Goal: Task Accomplishment & Management: Use online tool/utility

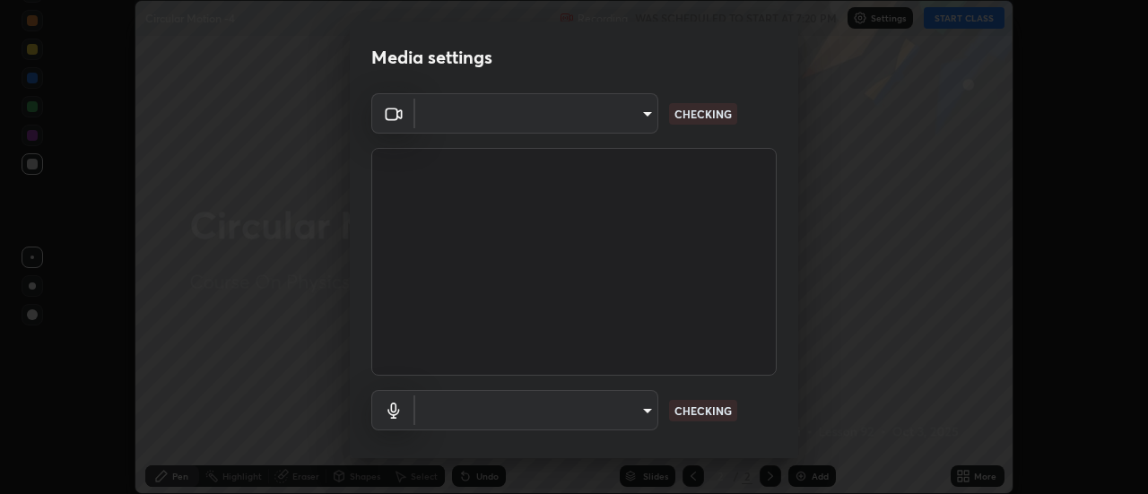
scroll to position [94, 0]
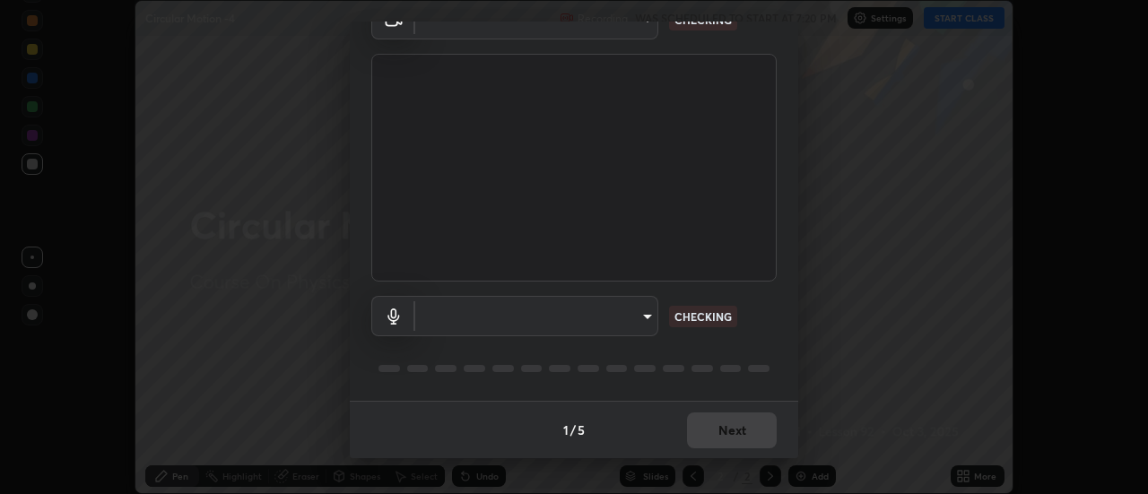
type input "bb472acd43814c493e76e7b6f69679a6546984a9169f098bd099272128ff4822"
type input "communications"
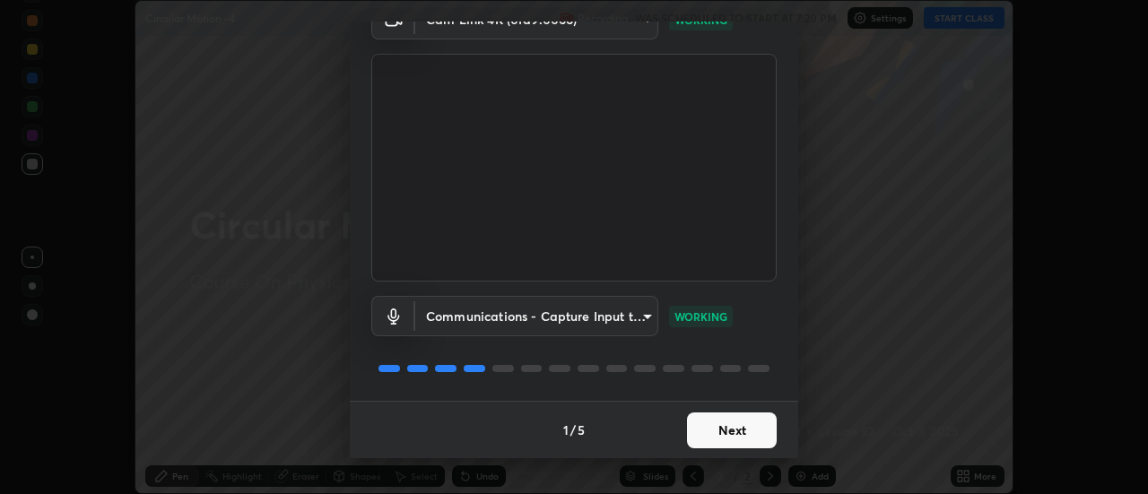
click at [750, 439] on button "Next" at bounding box center [732, 431] width 90 height 36
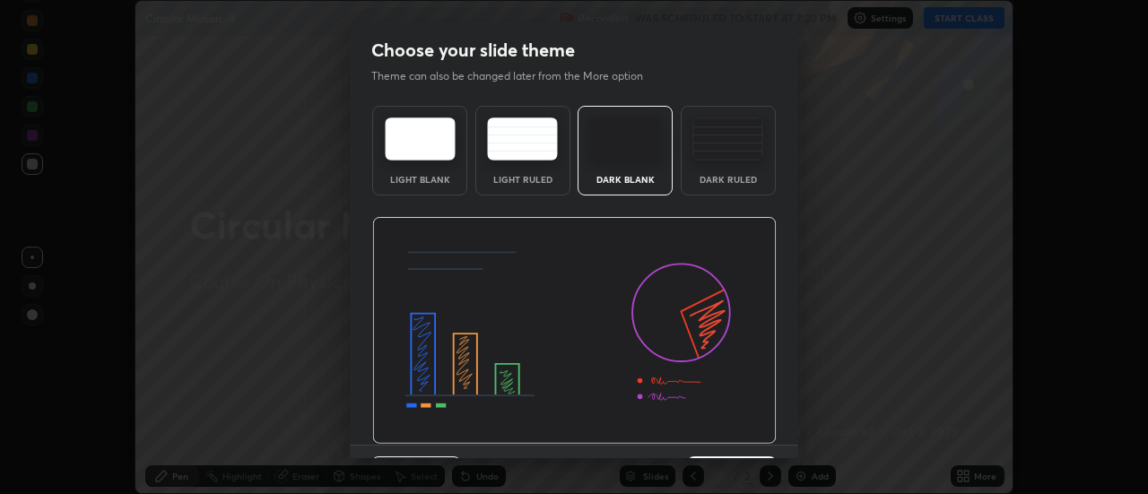
click at [748, 438] on img at bounding box center [574, 331] width 405 height 228
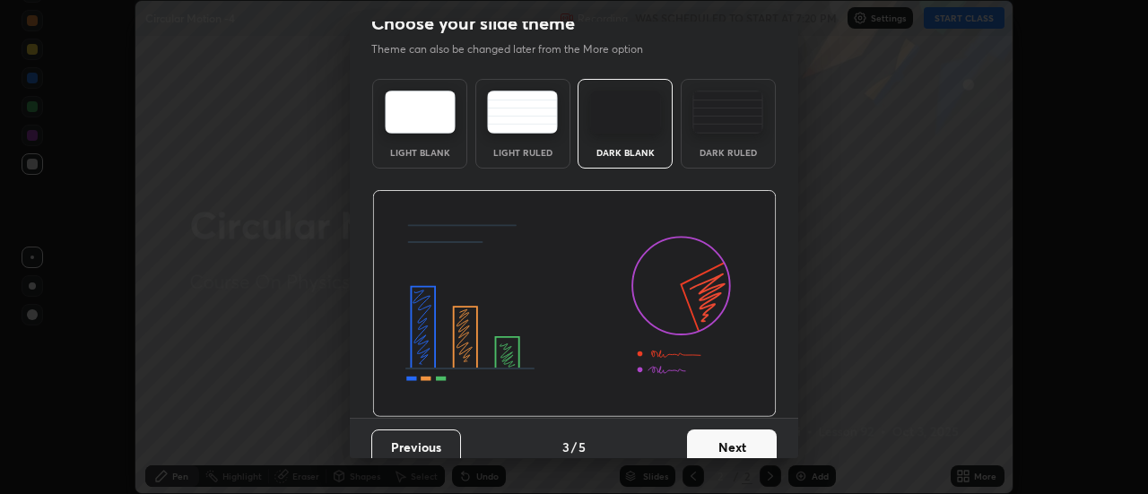
scroll to position [35, 0]
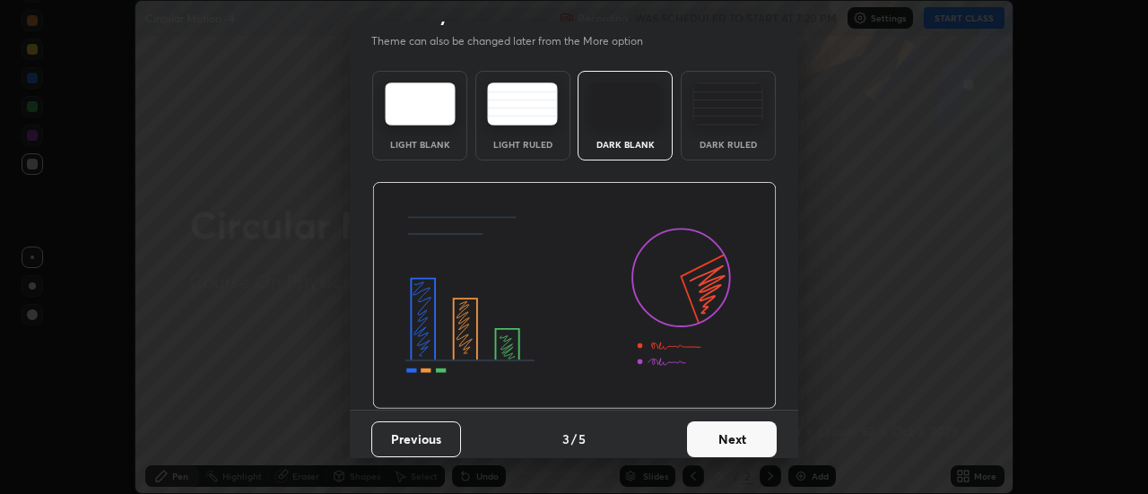
click at [751, 437] on button "Next" at bounding box center [732, 440] width 90 height 36
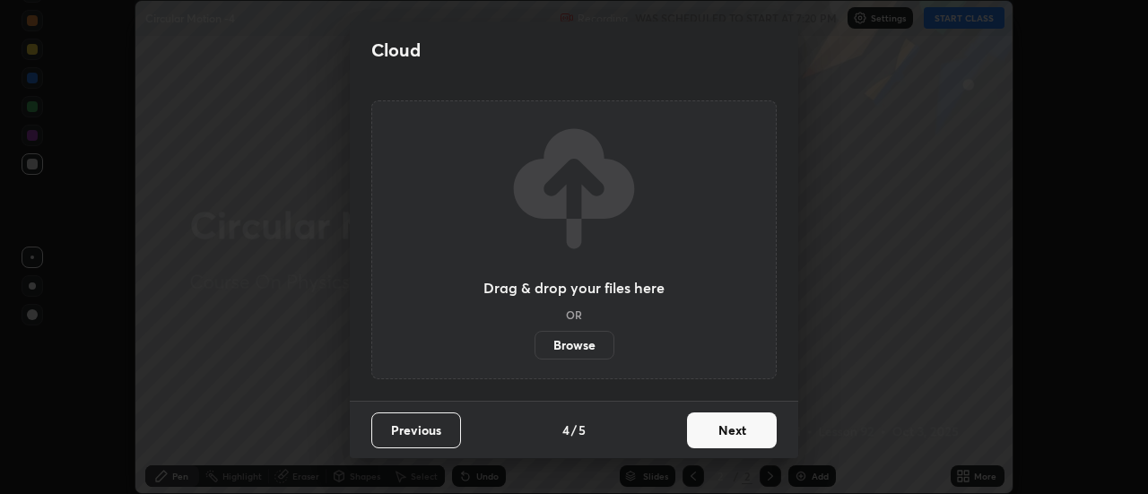
click at [751, 437] on button "Next" at bounding box center [732, 431] width 90 height 36
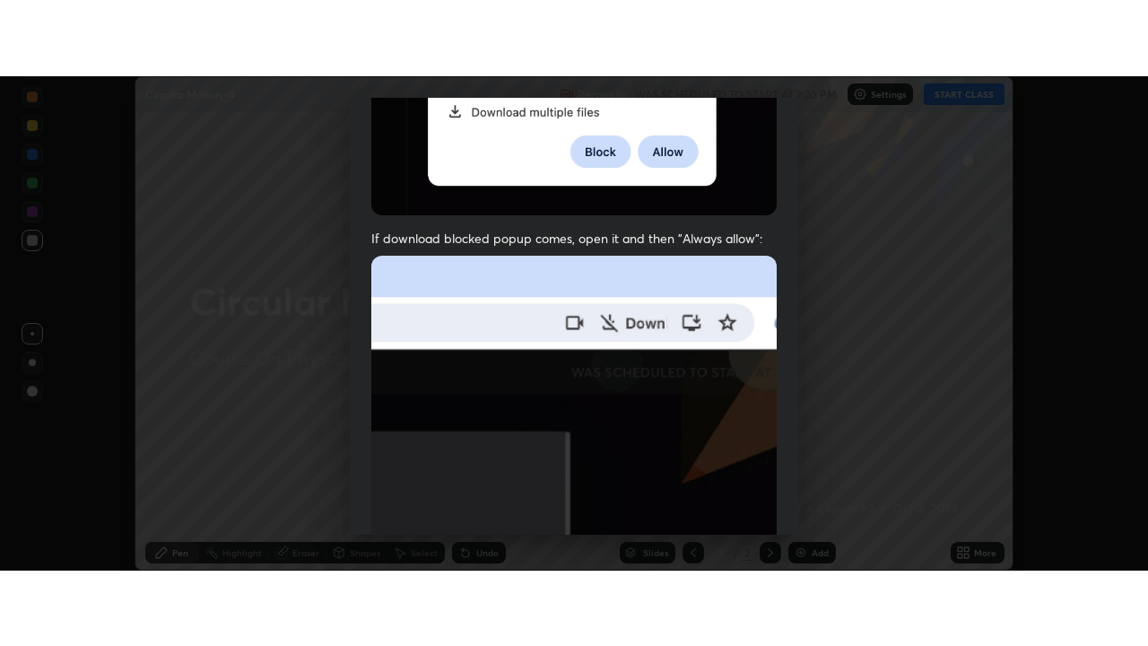
scroll to position [460, 0]
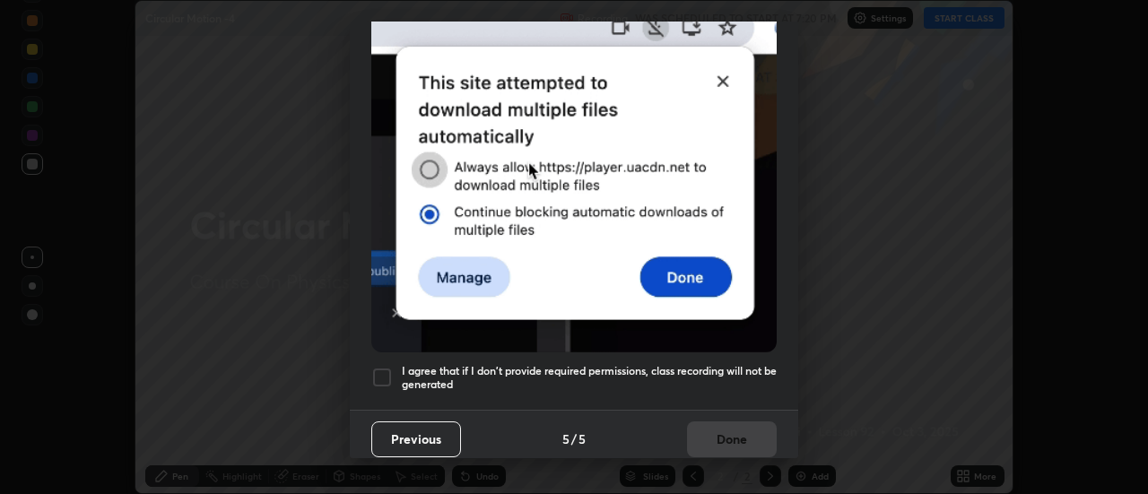
click at [730, 366] on h5 "I agree that if I don't provide required permissions, class recording will not …" at bounding box center [589, 378] width 375 height 28
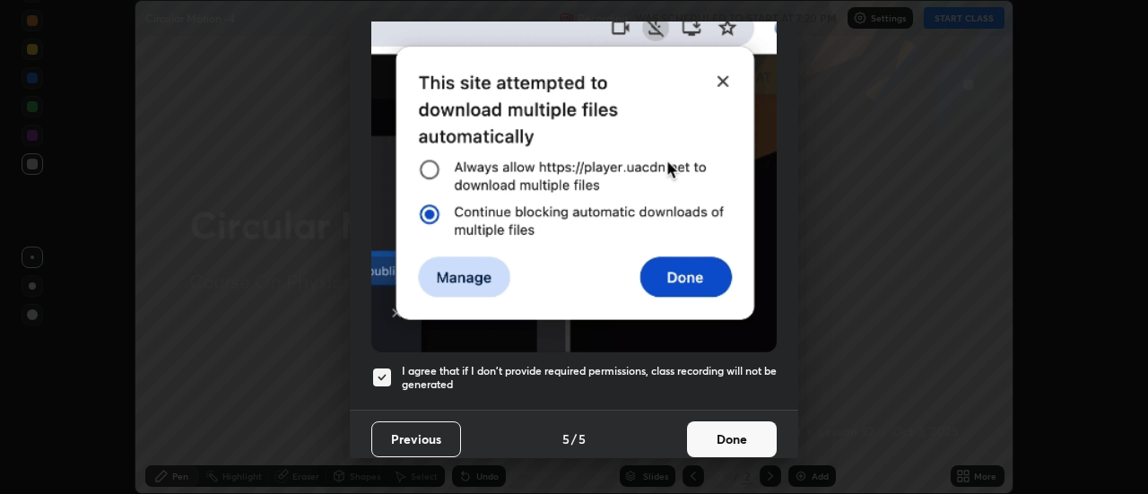
click at [737, 427] on button "Done" at bounding box center [732, 440] width 90 height 36
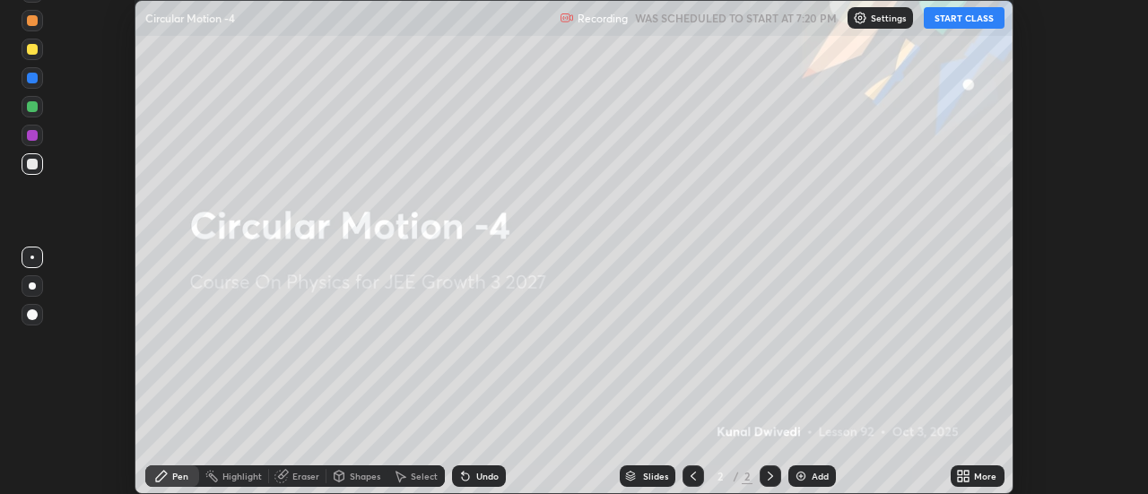
click at [947, 22] on button "START CLASS" at bounding box center [964, 18] width 81 height 22
click at [967, 479] on icon at bounding box center [967, 479] width 4 height 4
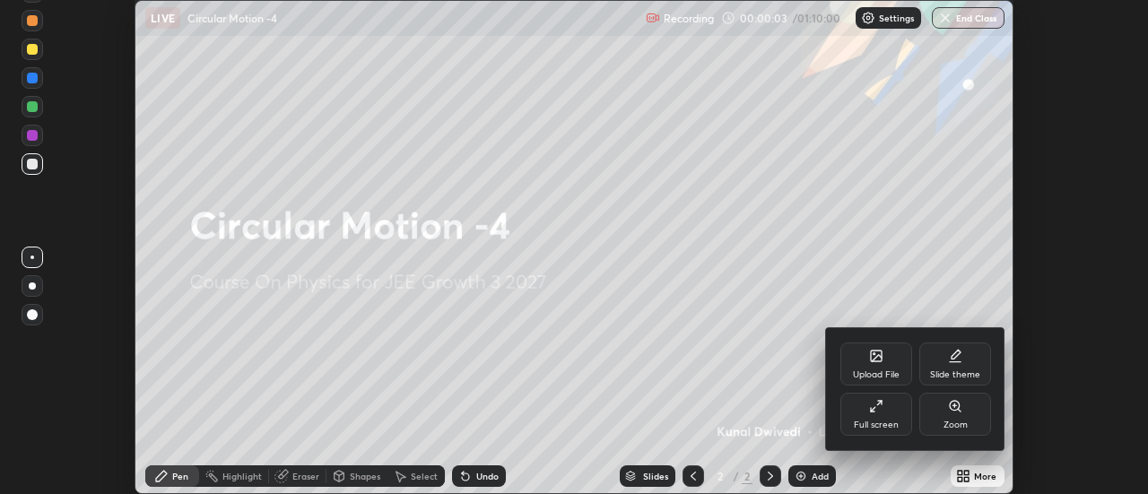
click at [882, 366] on div "Upload File" at bounding box center [877, 364] width 72 height 43
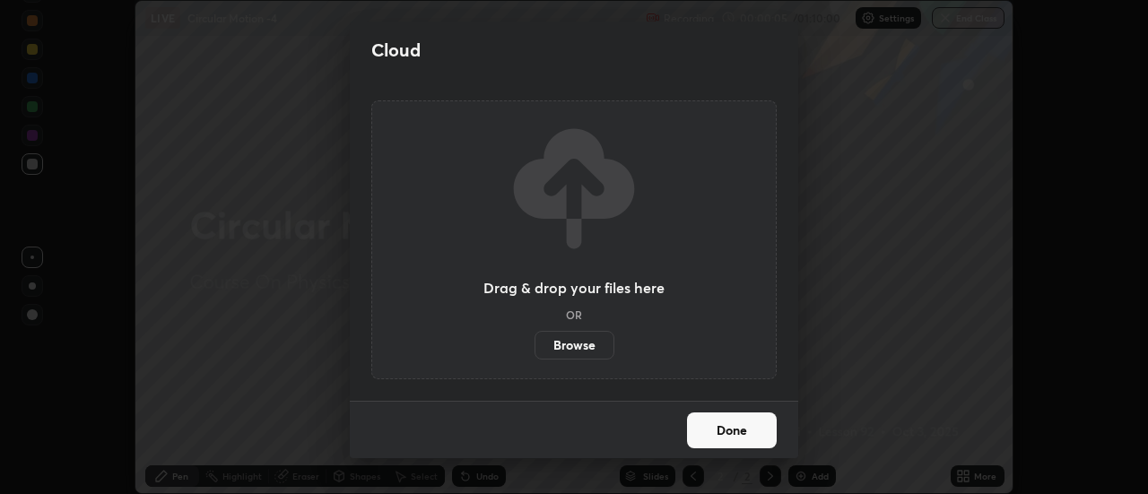
click at [587, 342] on label "Browse" at bounding box center [575, 345] width 80 height 29
click at [535, 342] on input "Browse" at bounding box center [535, 345] width 0 height 29
click at [332, 99] on div "Cloud Drag & drop your files here OR Browse Done" at bounding box center [574, 247] width 1148 height 494
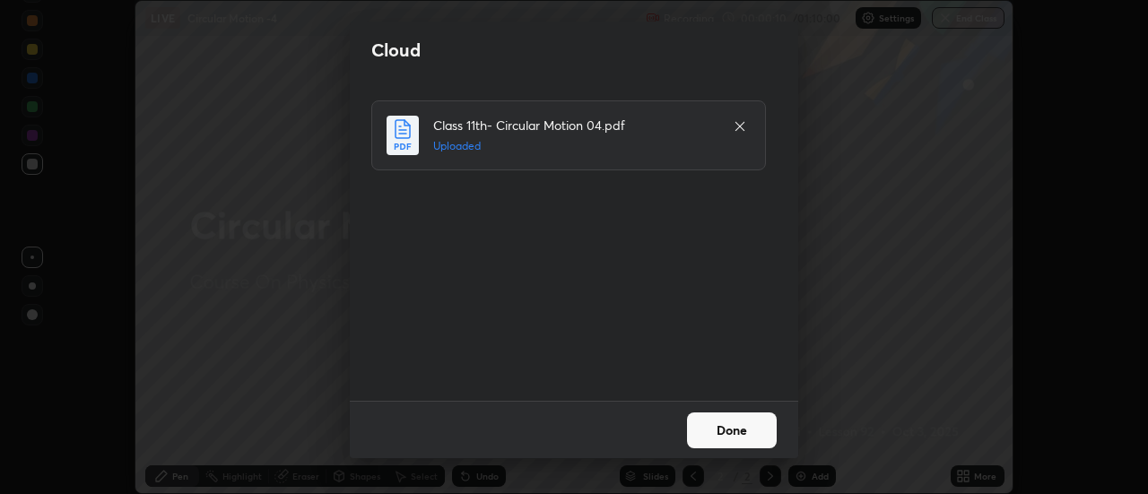
click at [728, 419] on button "Done" at bounding box center [732, 431] width 90 height 36
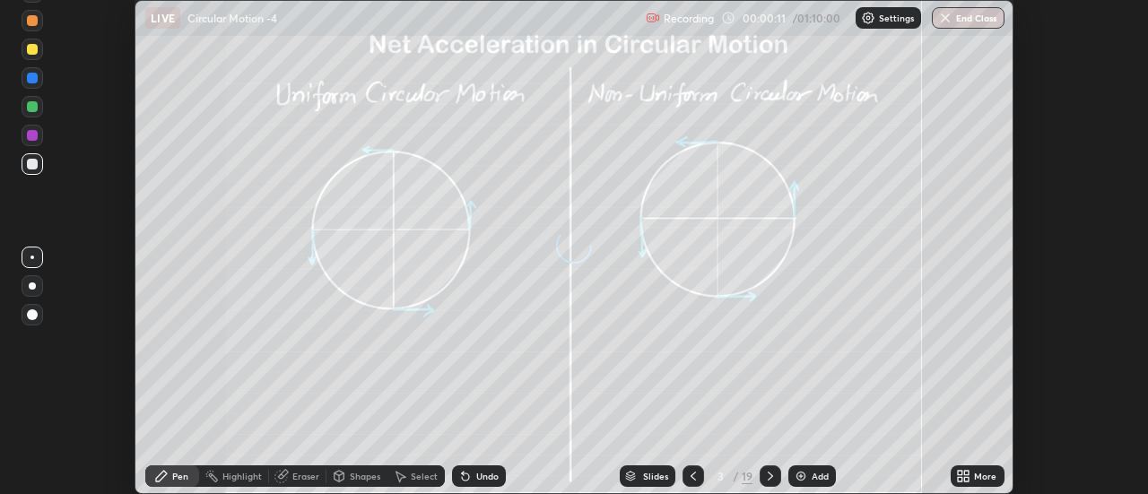
click at [983, 475] on div "More" at bounding box center [985, 476] width 22 height 9
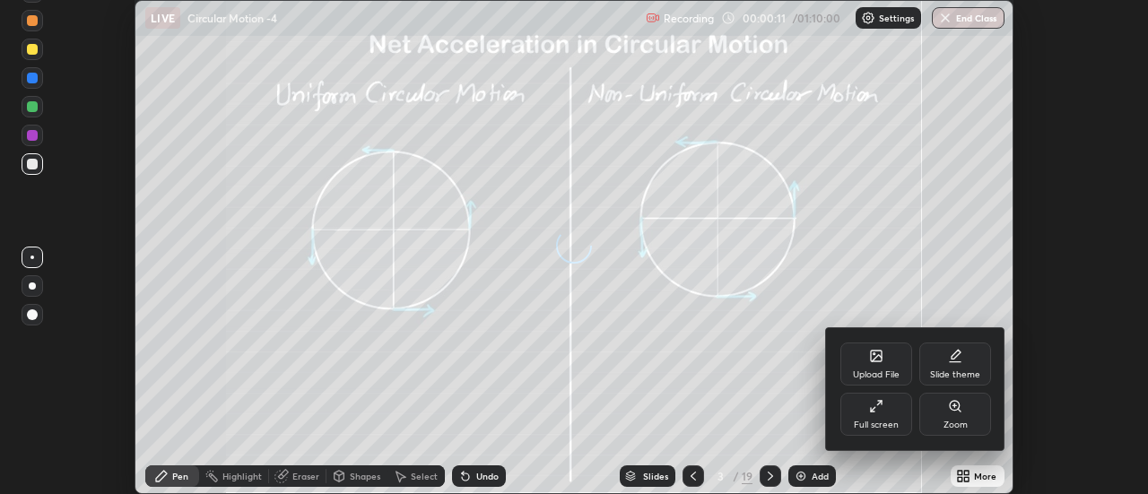
click at [886, 414] on div "Full screen" at bounding box center [877, 414] width 72 height 43
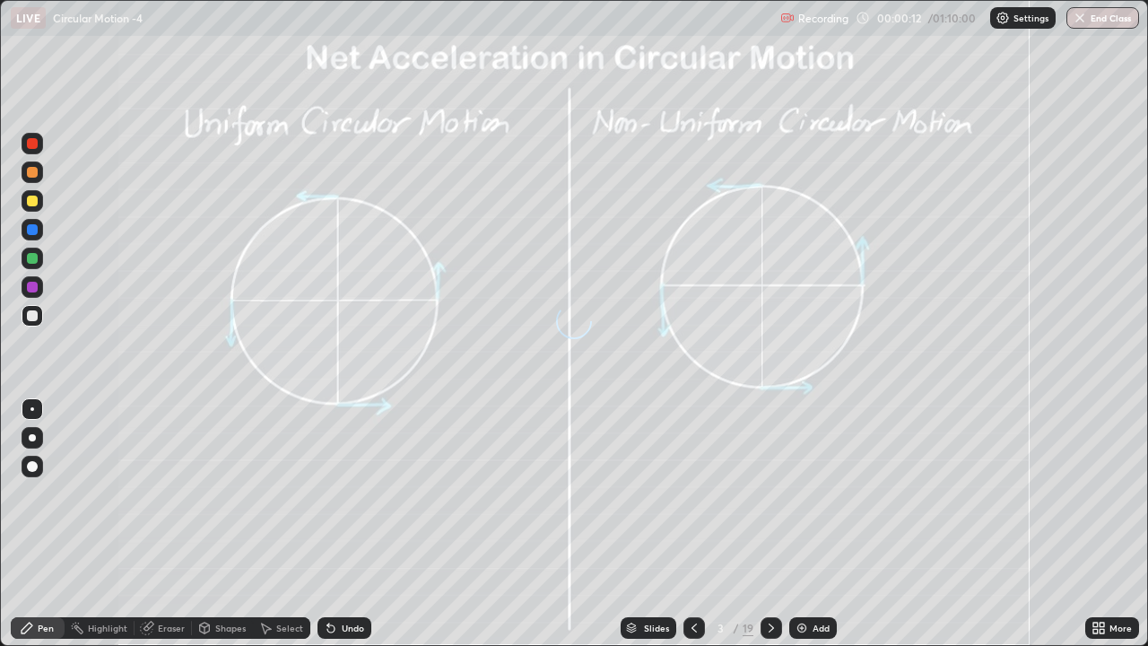
scroll to position [646, 1148]
click at [772, 493] on div at bounding box center [772, 628] width 22 height 22
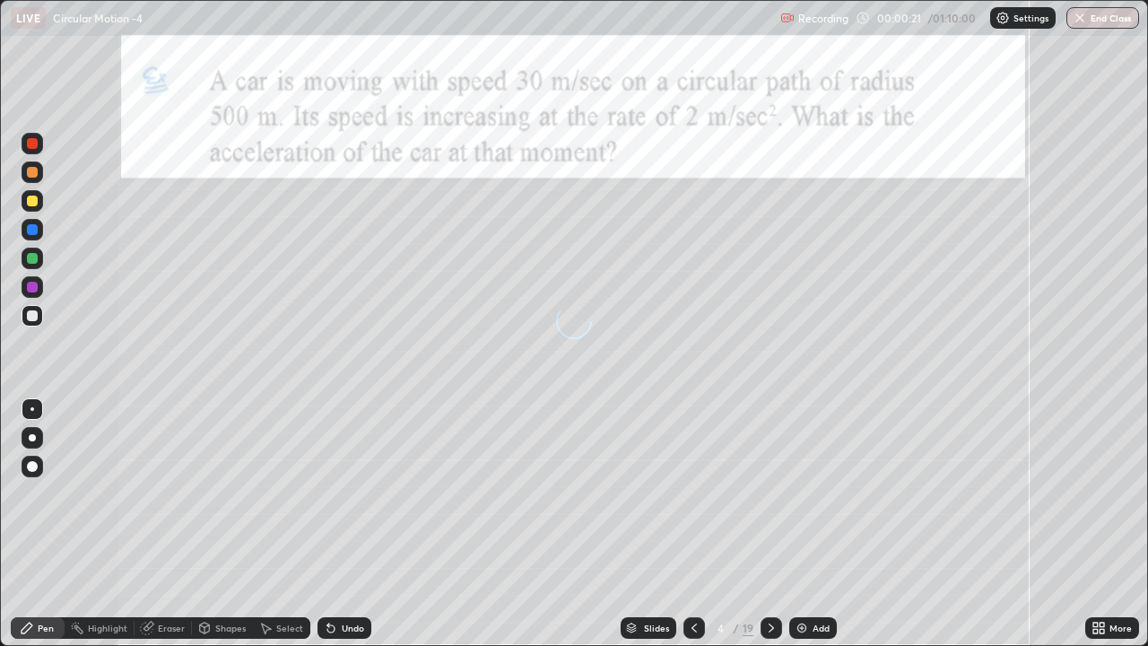
click at [772, 493] on icon at bounding box center [771, 628] width 14 height 14
click at [768, 493] on icon at bounding box center [771, 628] width 14 height 14
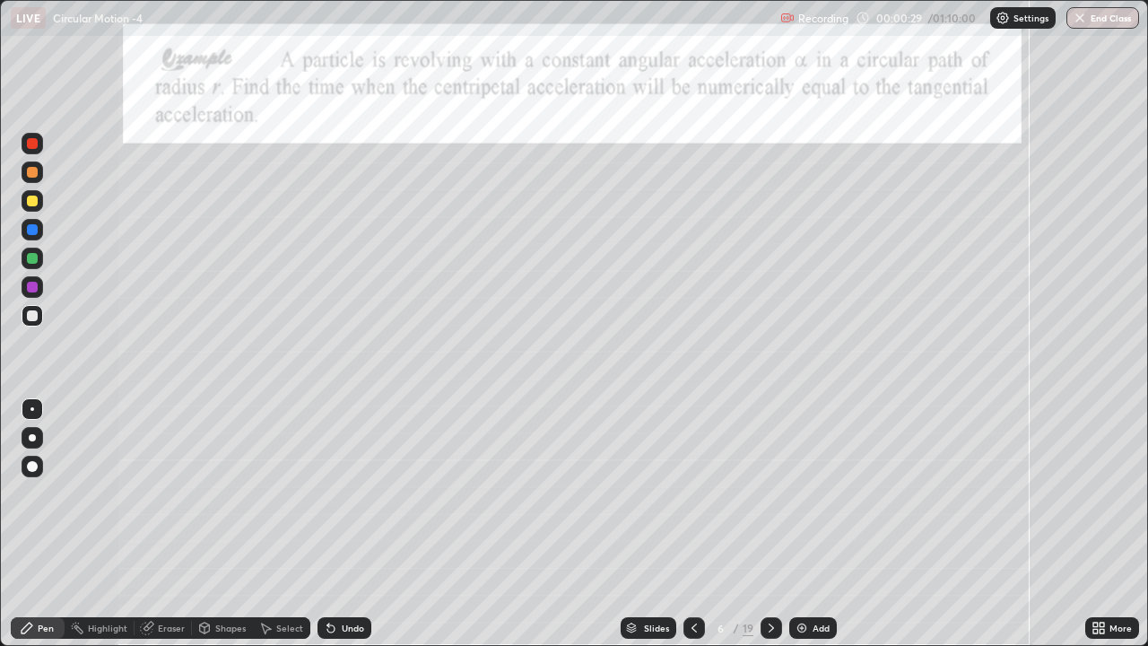
click at [769, 493] on icon at bounding box center [771, 628] width 14 height 14
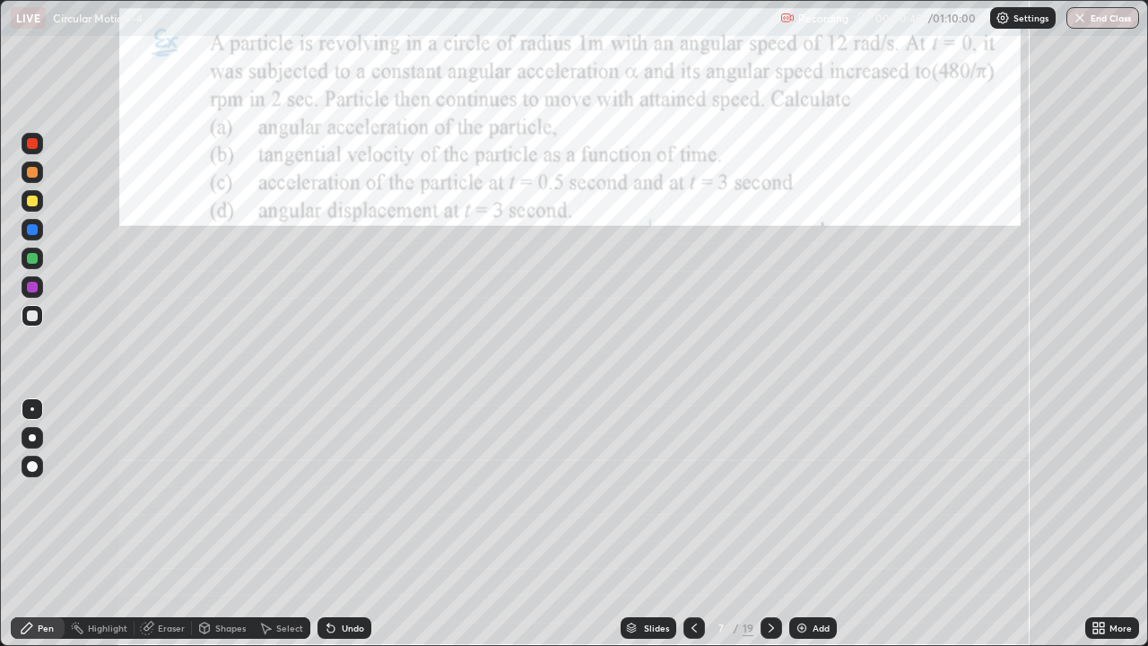
click at [37, 230] on div at bounding box center [32, 229] width 11 height 11
click at [31, 197] on div at bounding box center [32, 201] width 11 height 11
click at [349, 493] on div "Undo" at bounding box center [353, 627] width 22 height 9
click at [348, 493] on div "Undo" at bounding box center [345, 628] width 54 height 22
click at [353, 493] on div "Undo" at bounding box center [345, 628] width 54 height 22
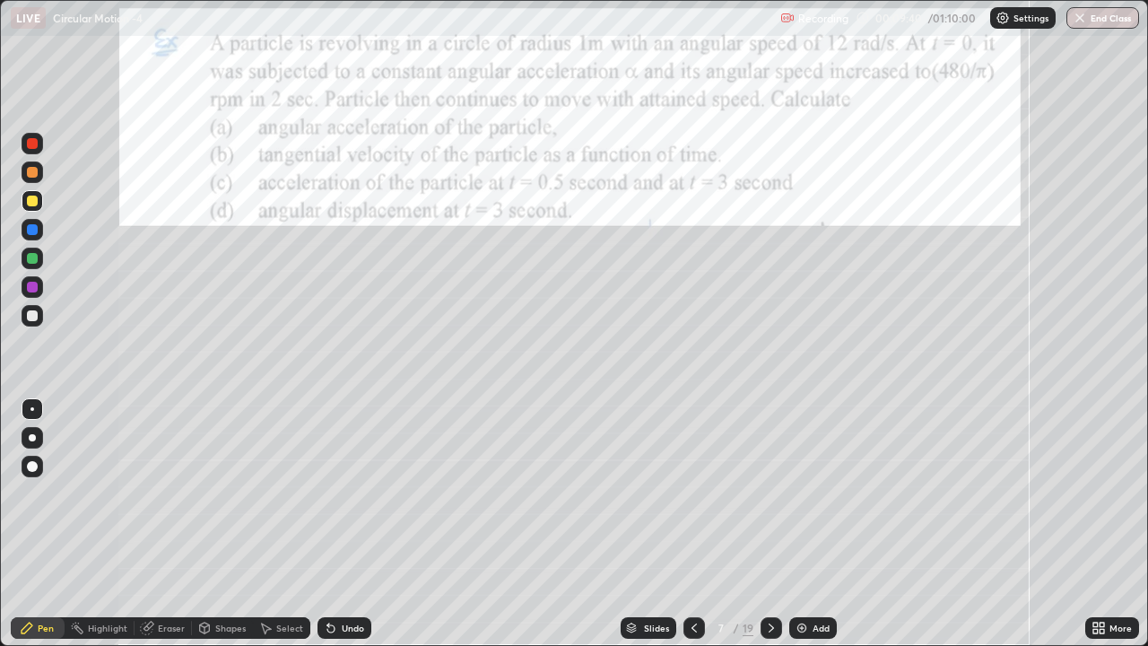
click at [163, 493] on div "Eraser" at bounding box center [171, 627] width 27 height 9
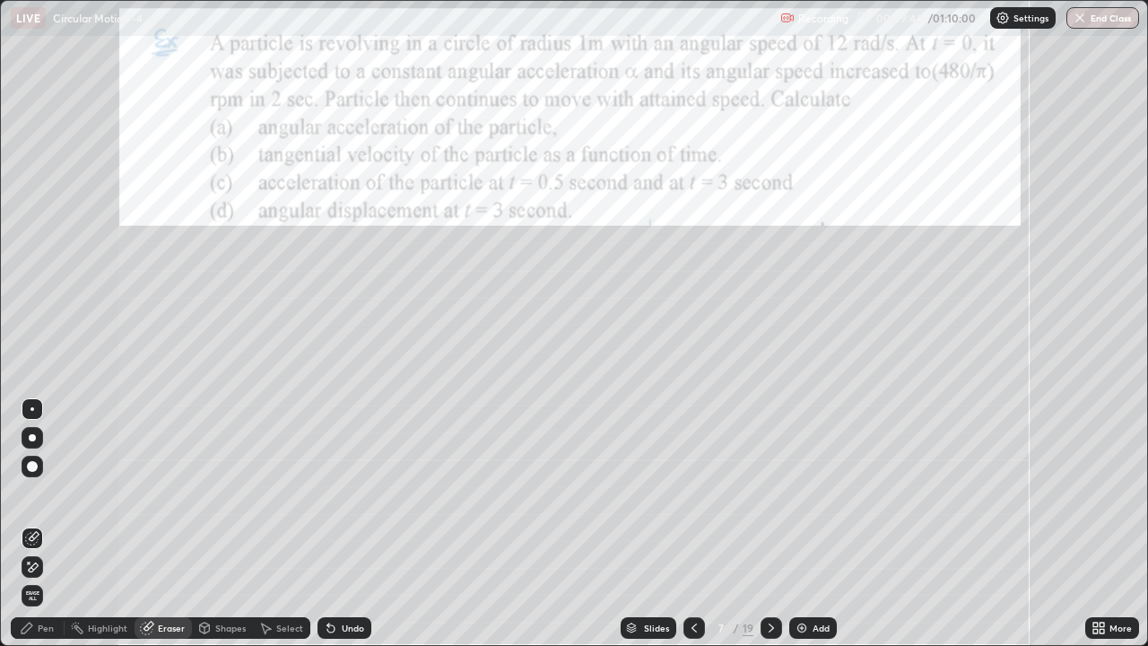
click at [48, 493] on div "Pen" at bounding box center [46, 627] width 16 height 9
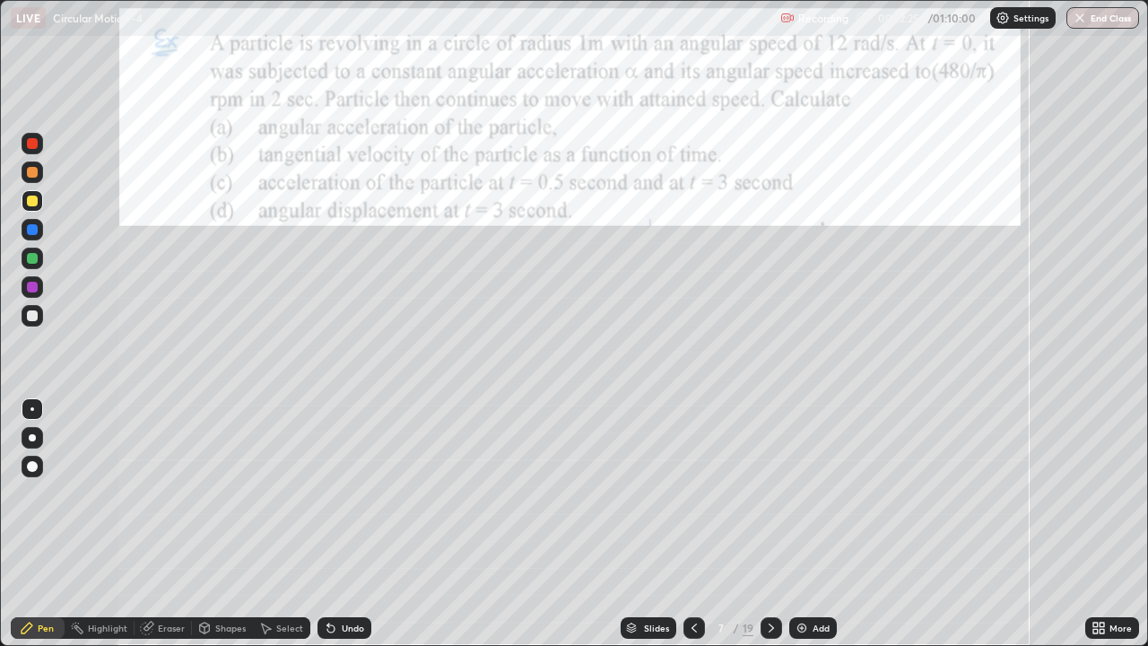
click at [804, 493] on img at bounding box center [802, 628] width 14 height 14
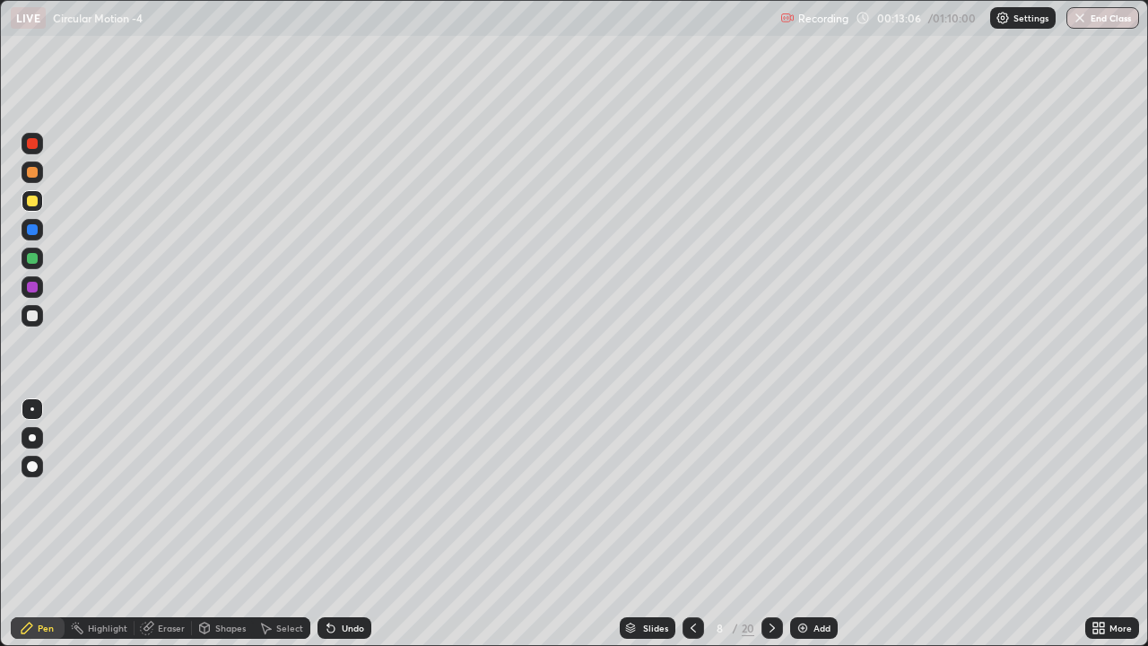
click at [692, 493] on icon at bounding box center [693, 628] width 14 height 14
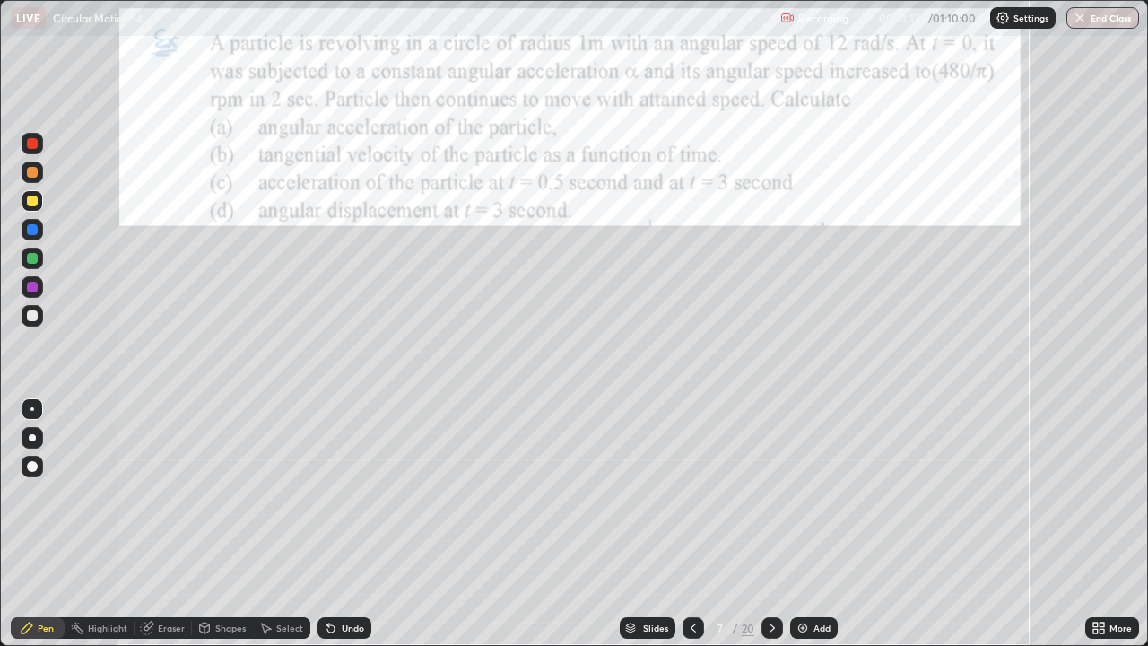
click at [771, 493] on icon at bounding box center [772, 628] width 14 height 14
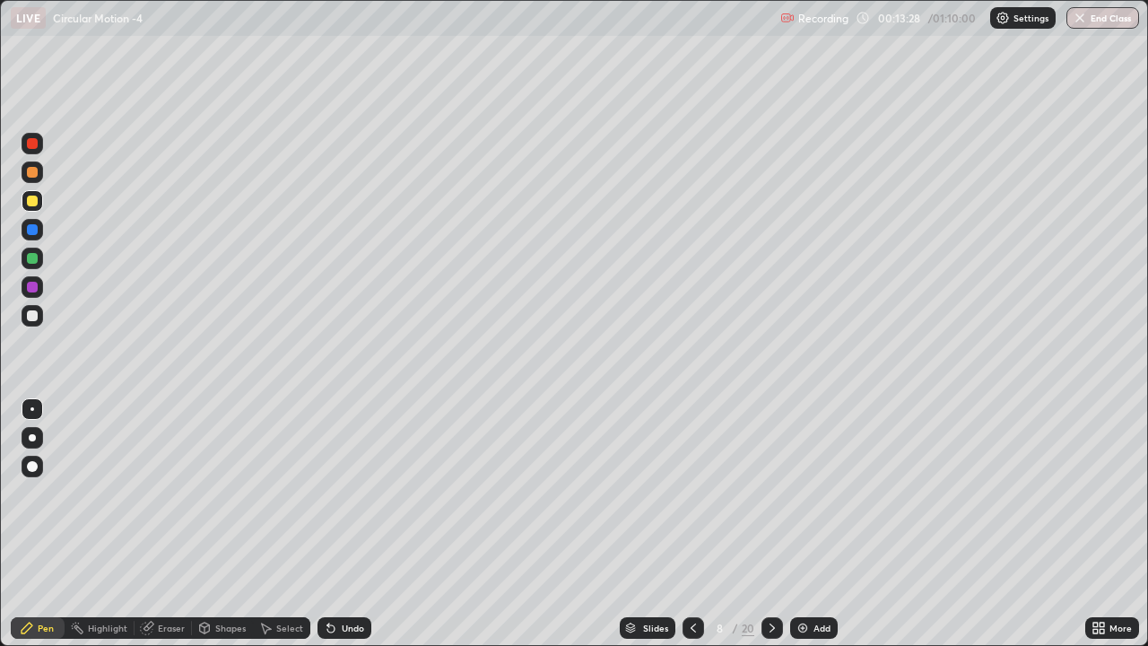
click at [691, 493] on icon at bounding box center [693, 627] width 5 height 9
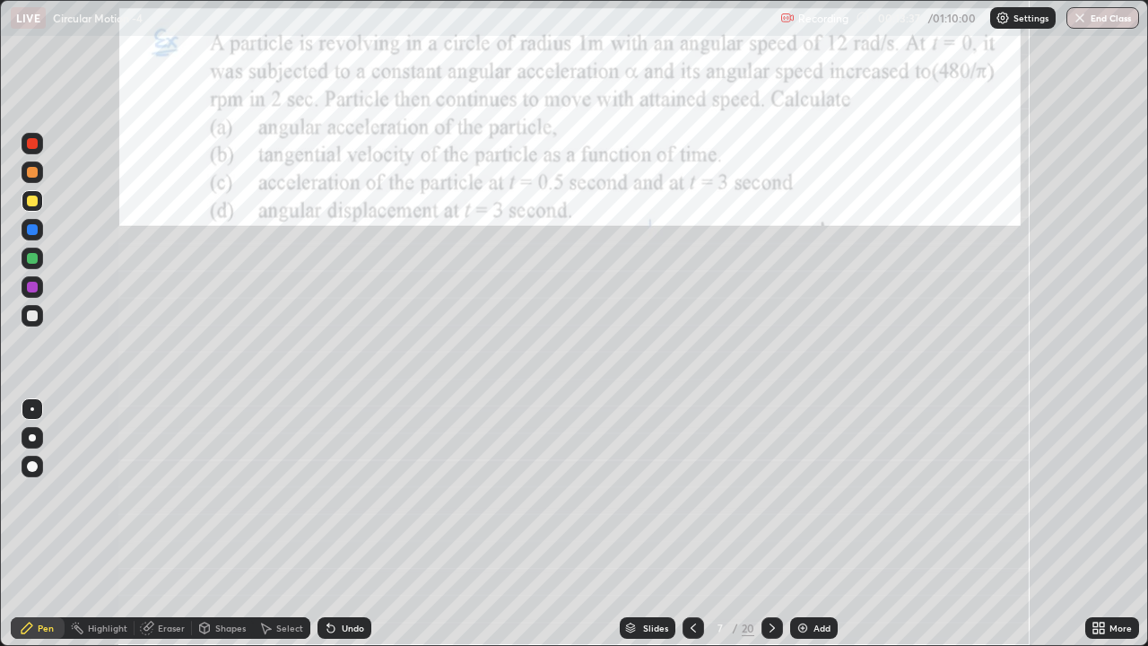
click at [779, 493] on div at bounding box center [773, 628] width 22 height 22
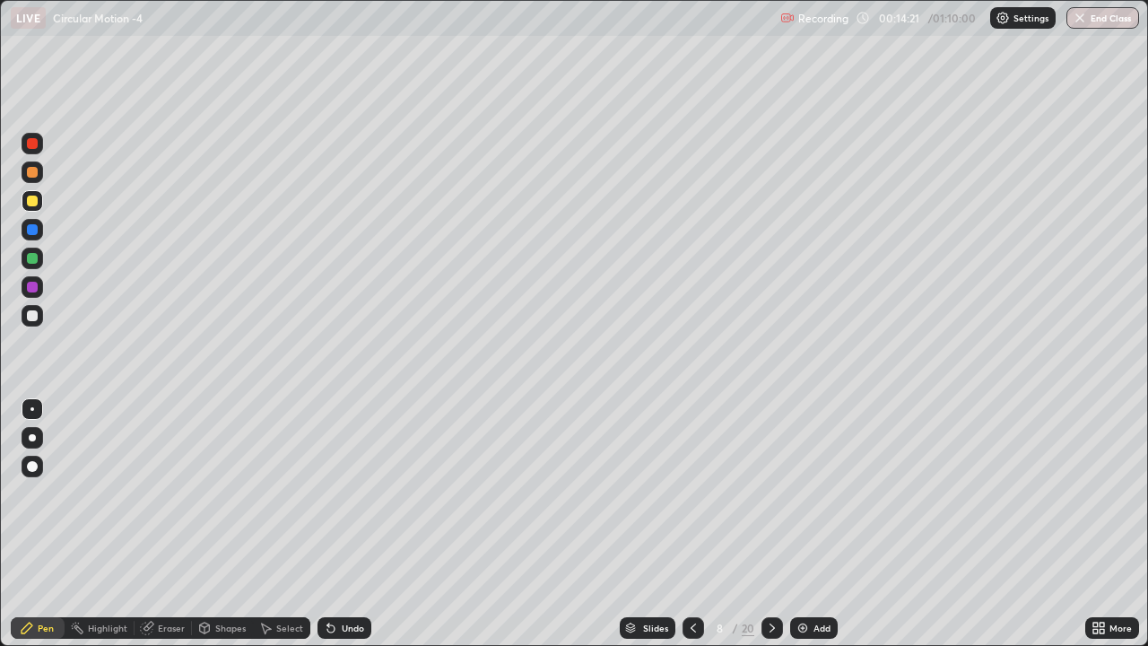
click at [688, 493] on icon at bounding box center [693, 628] width 14 height 14
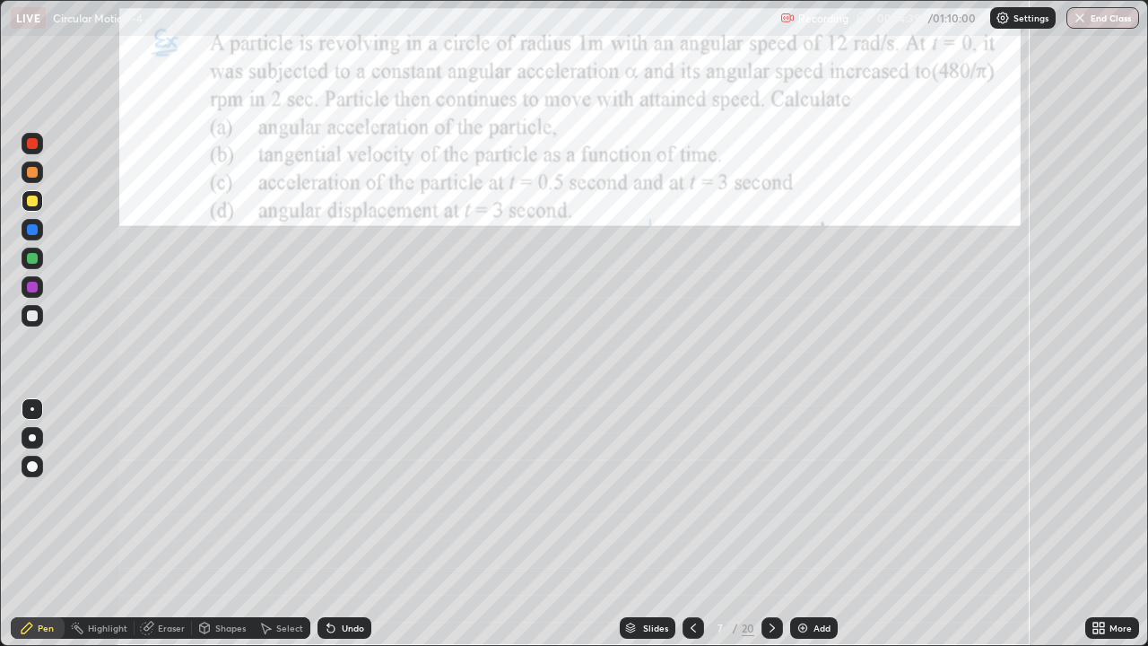
click at [780, 493] on div at bounding box center [773, 628] width 22 height 22
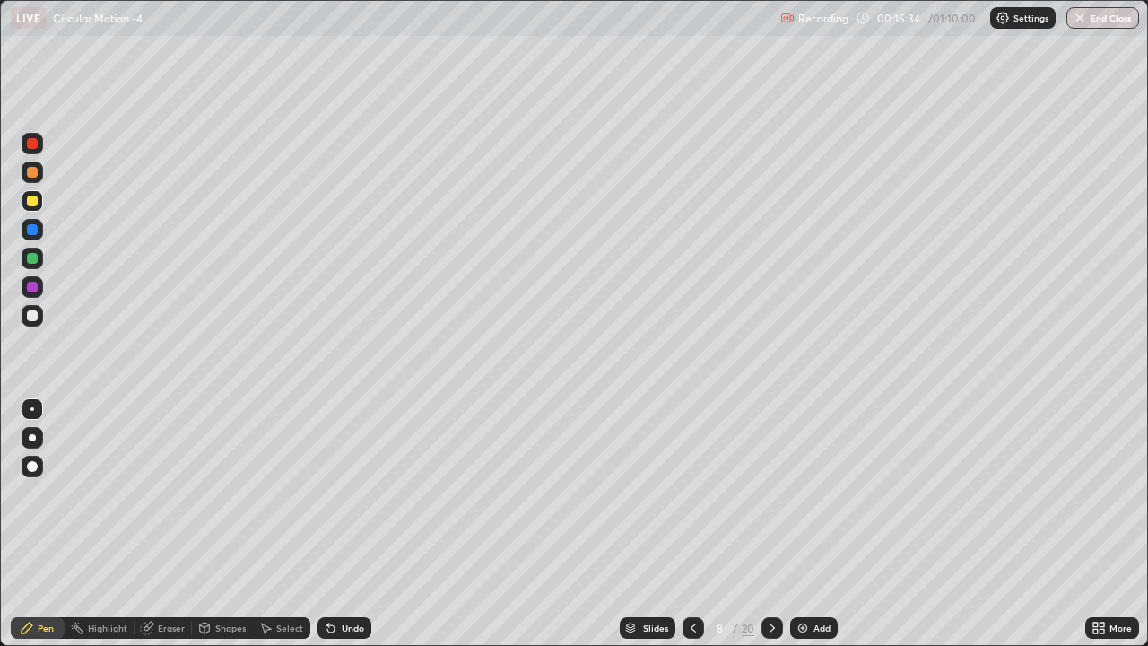
click at [692, 493] on icon at bounding box center [693, 628] width 14 height 14
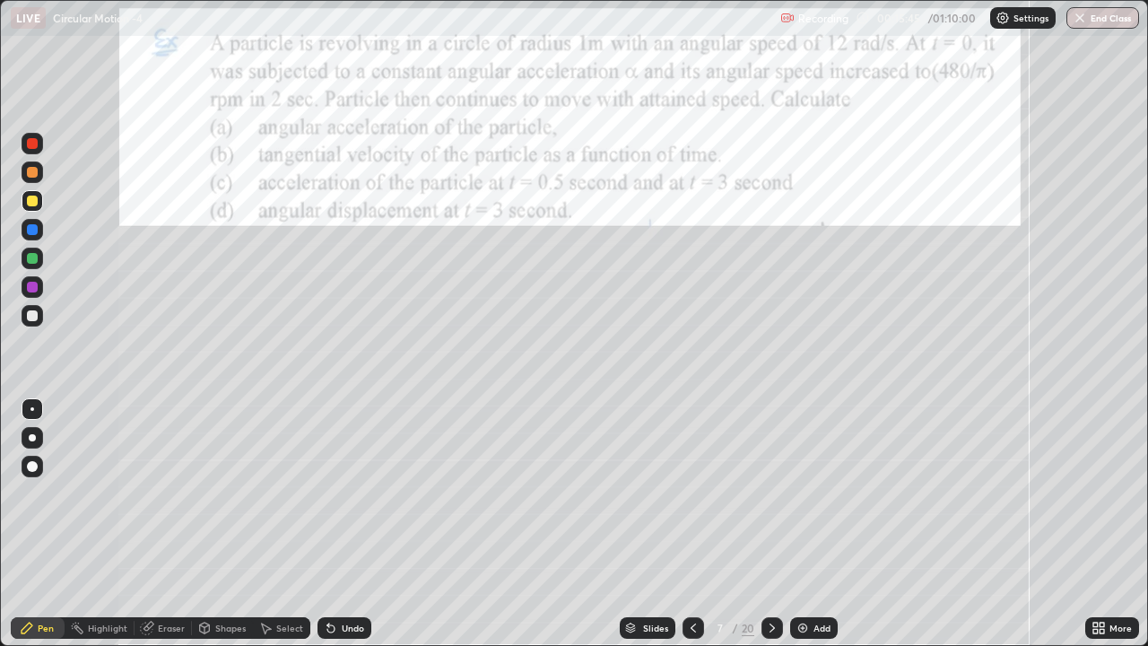
click at [768, 493] on icon at bounding box center [772, 628] width 14 height 14
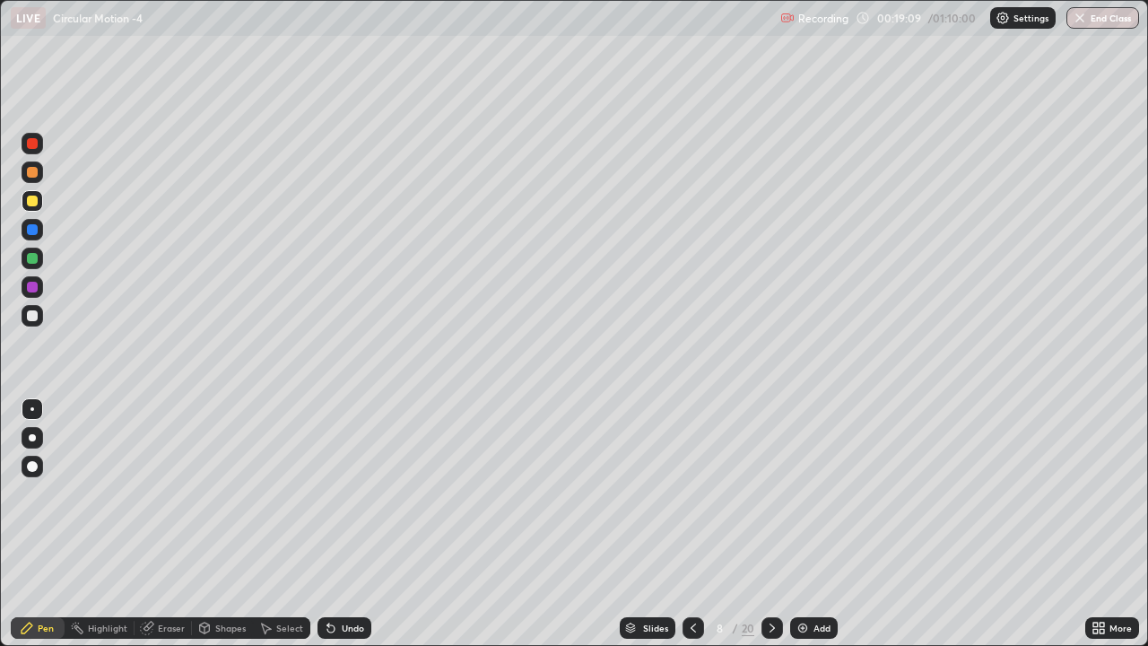
click at [771, 493] on icon at bounding box center [772, 628] width 14 height 14
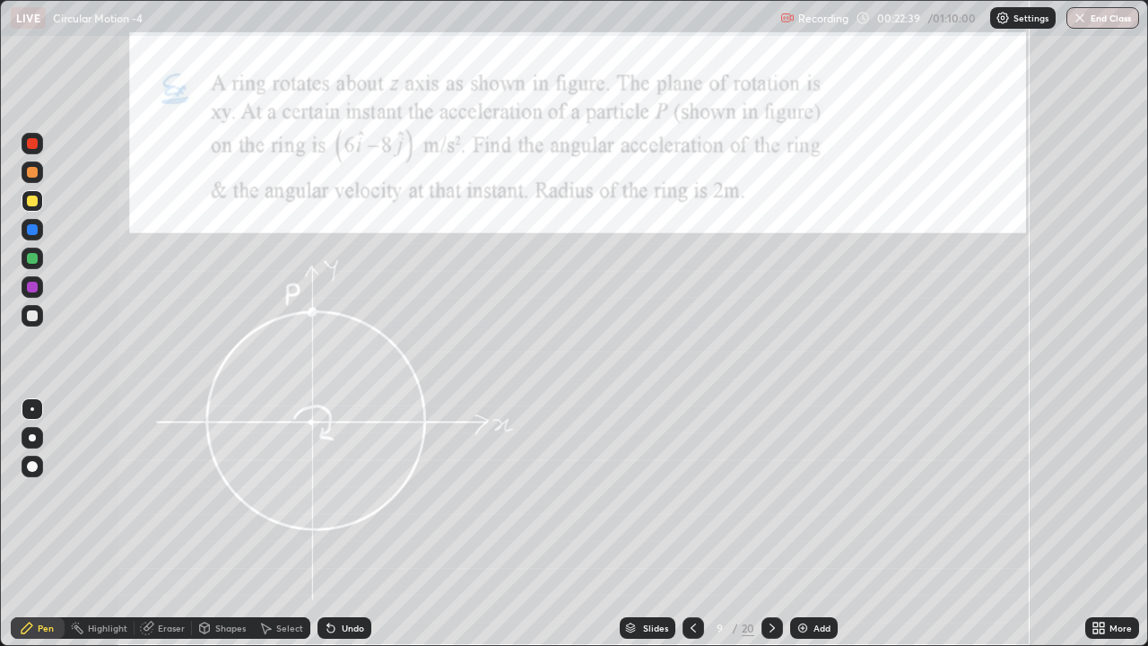
click at [32, 288] on div at bounding box center [32, 287] width 11 height 11
click at [232, 493] on div "Shapes" at bounding box center [230, 627] width 31 height 9
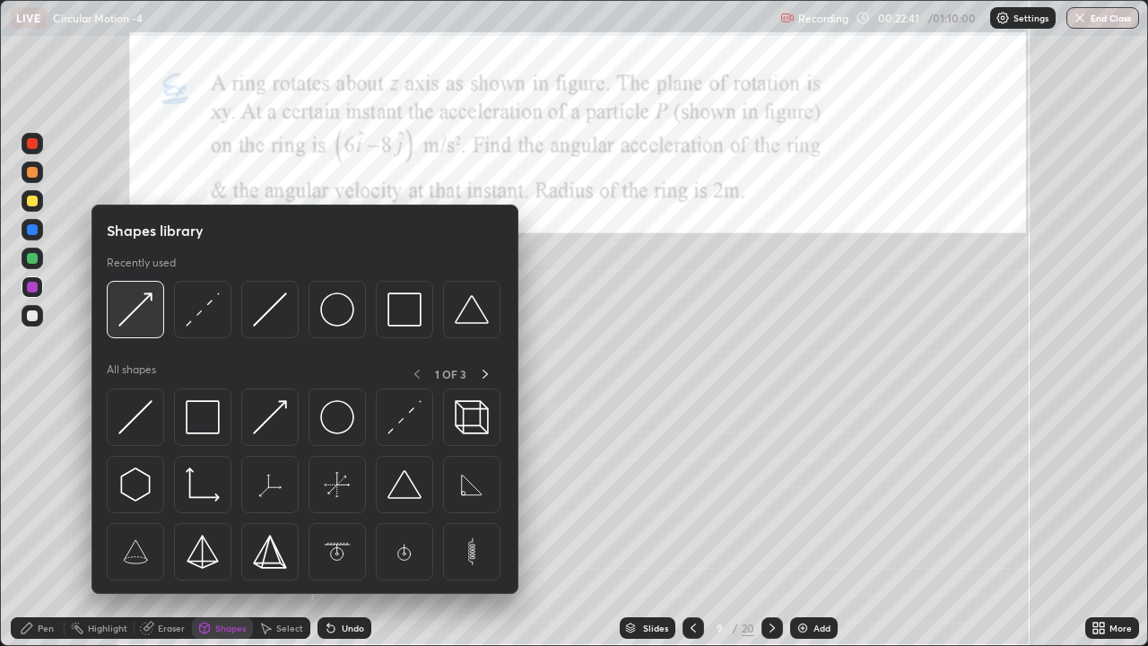
click at [149, 313] on img at bounding box center [135, 309] width 34 height 34
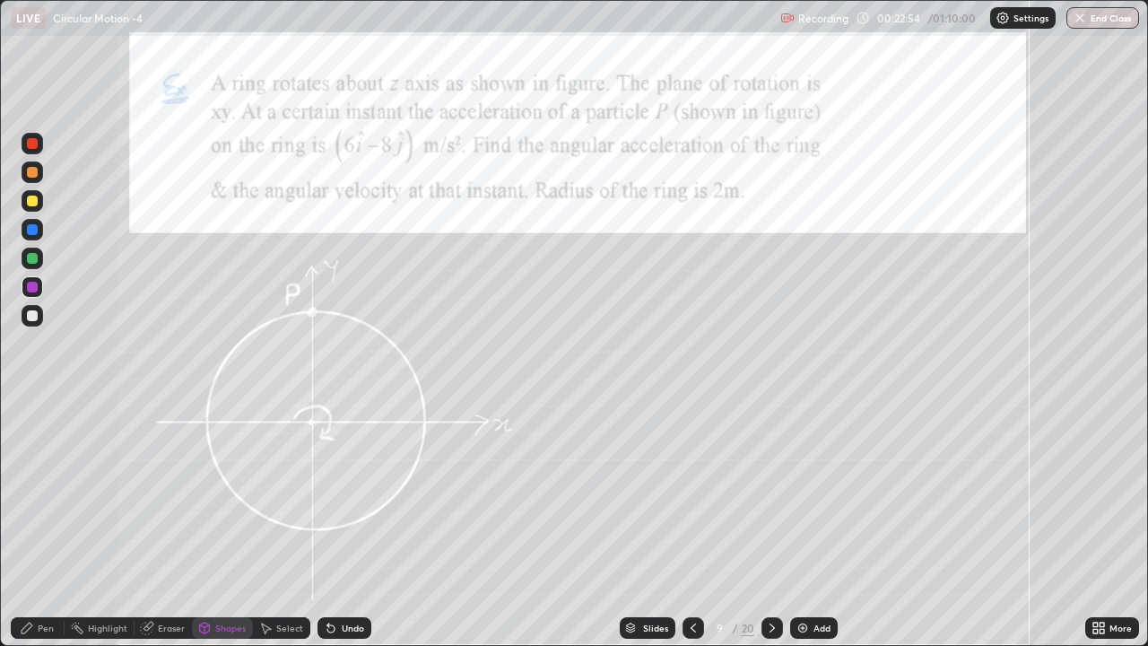
click at [34, 493] on div "Pen" at bounding box center [38, 628] width 54 height 22
click at [36, 319] on div at bounding box center [32, 315] width 11 height 11
click at [766, 493] on icon at bounding box center [772, 628] width 14 height 14
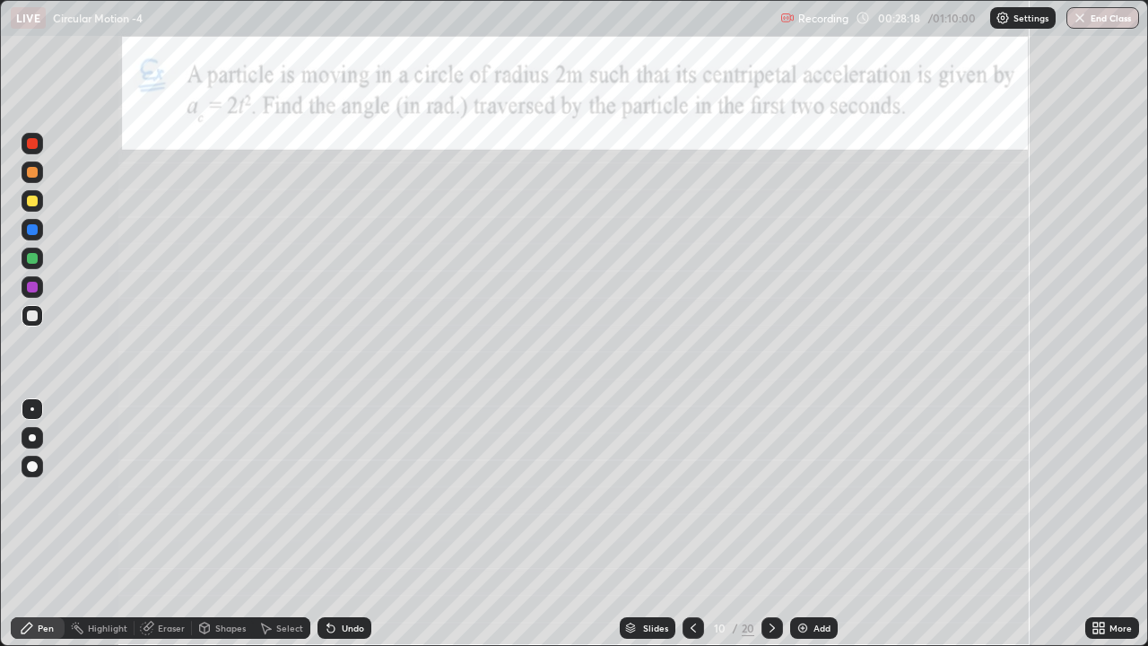
click at [31, 201] on div at bounding box center [32, 201] width 11 height 11
click at [771, 493] on icon at bounding box center [772, 628] width 14 height 14
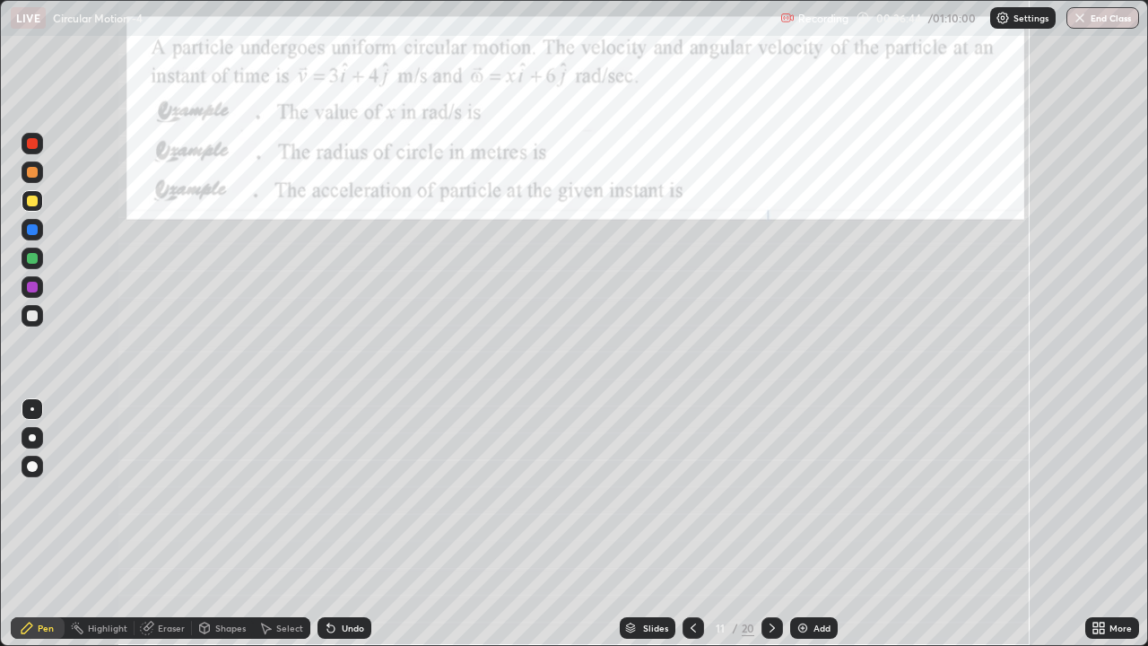
click at [36, 316] on div at bounding box center [32, 315] width 11 height 11
click at [328, 493] on icon at bounding box center [330, 628] width 7 height 7
click at [336, 493] on div "Undo" at bounding box center [345, 628] width 54 height 22
click at [31, 200] on div at bounding box center [32, 201] width 11 height 11
click at [769, 493] on icon at bounding box center [772, 628] width 14 height 14
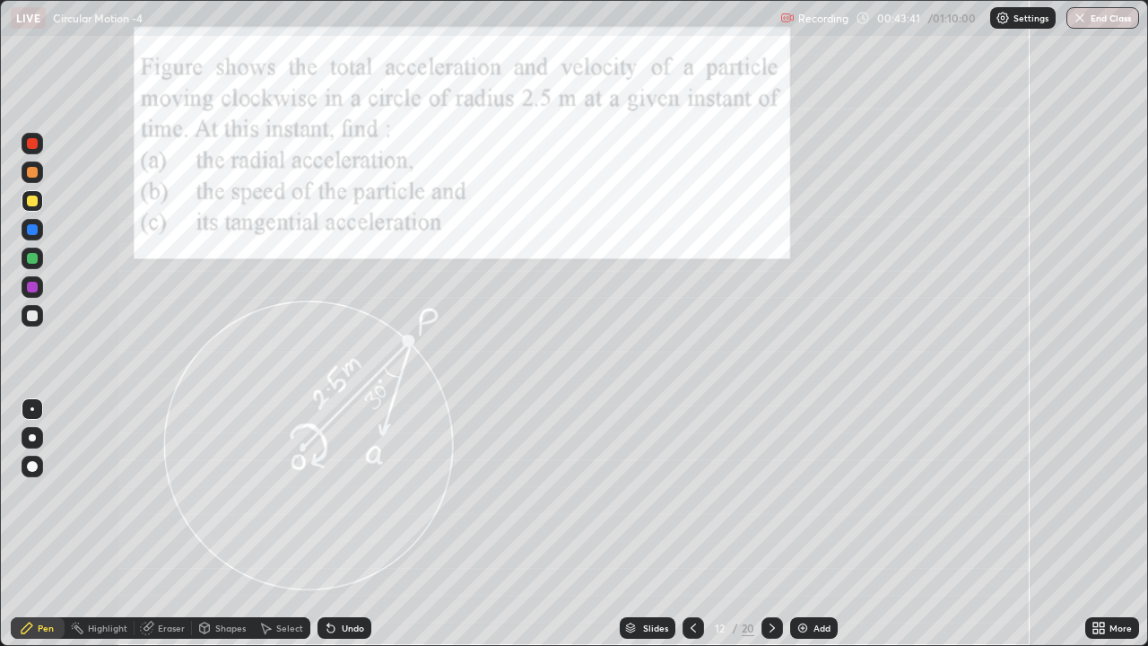
click at [34, 232] on div at bounding box center [32, 229] width 11 height 11
click at [24, 291] on div at bounding box center [33, 287] width 22 height 22
click at [215, 493] on div "Shapes" at bounding box center [230, 627] width 31 height 9
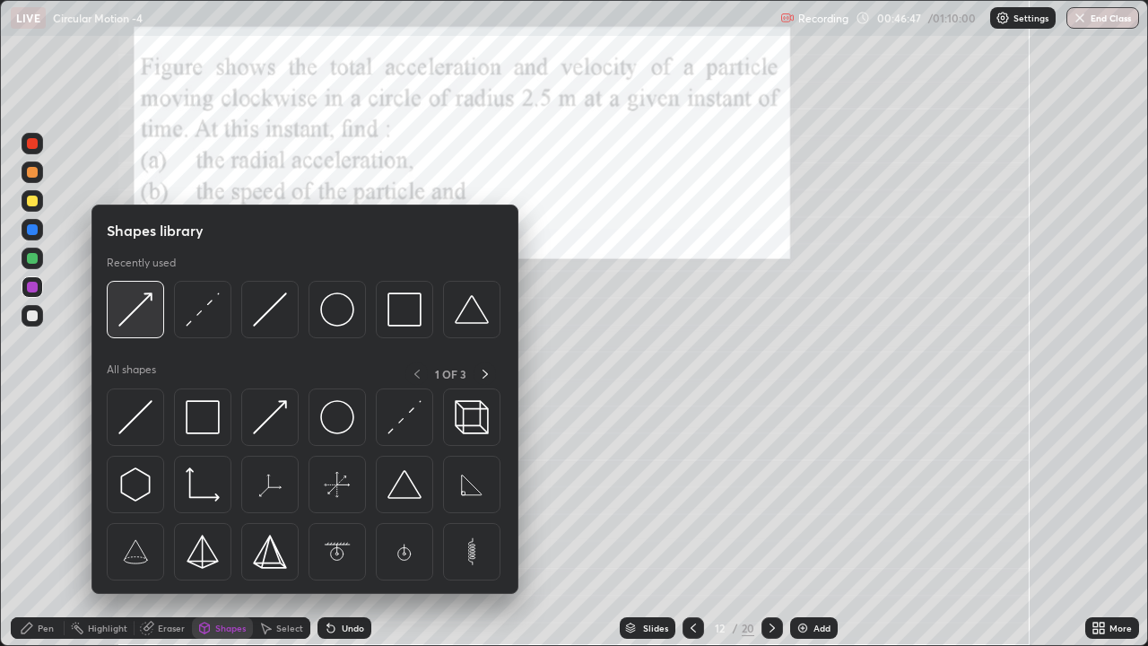
click at [131, 316] on img at bounding box center [135, 309] width 34 height 34
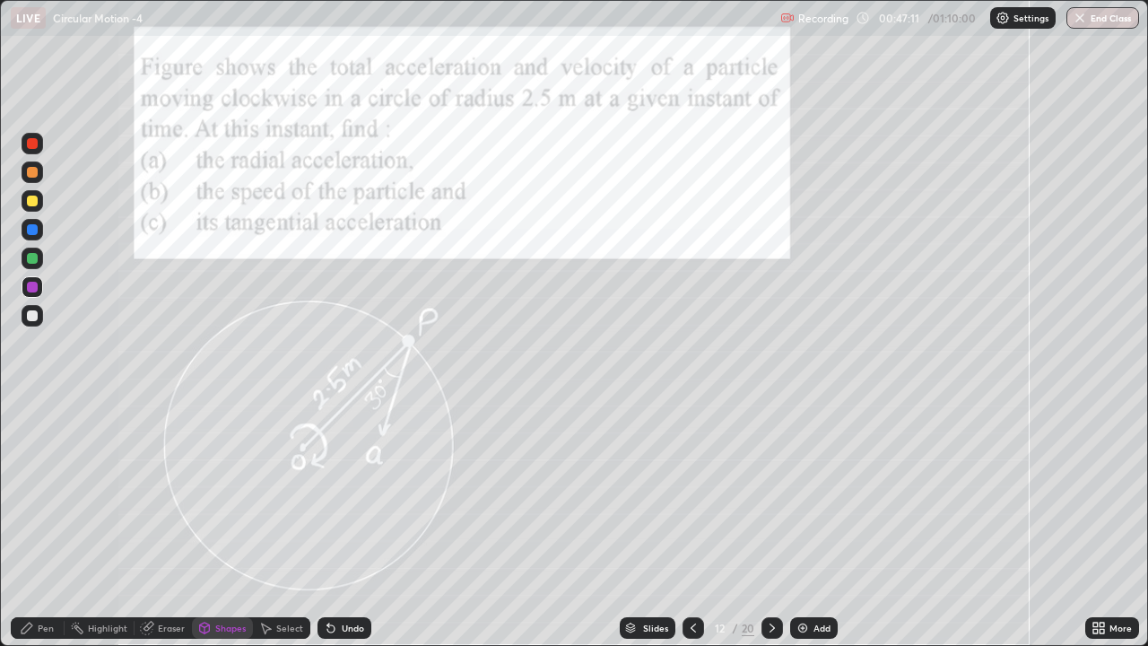
click at [39, 493] on div "Pen" at bounding box center [46, 627] width 16 height 9
click at [39, 315] on div at bounding box center [33, 316] width 22 height 22
click at [39, 228] on div at bounding box center [33, 230] width 22 height 22
click at [29, 315] on div at bounding box center [32, 315] width 11 height 11
click at [342, 493] on div "Undo" at bounding box center [353, 627] width 22 height 9
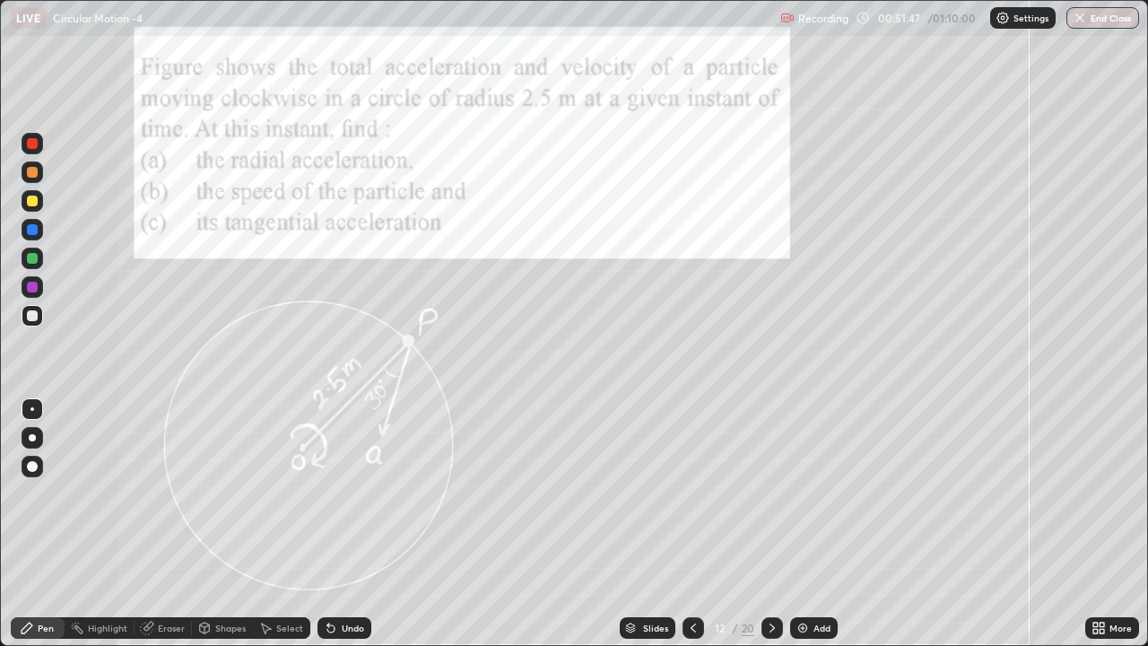
click at [769, 493] on icon at bounding box center [772, 628] width 14 height 14
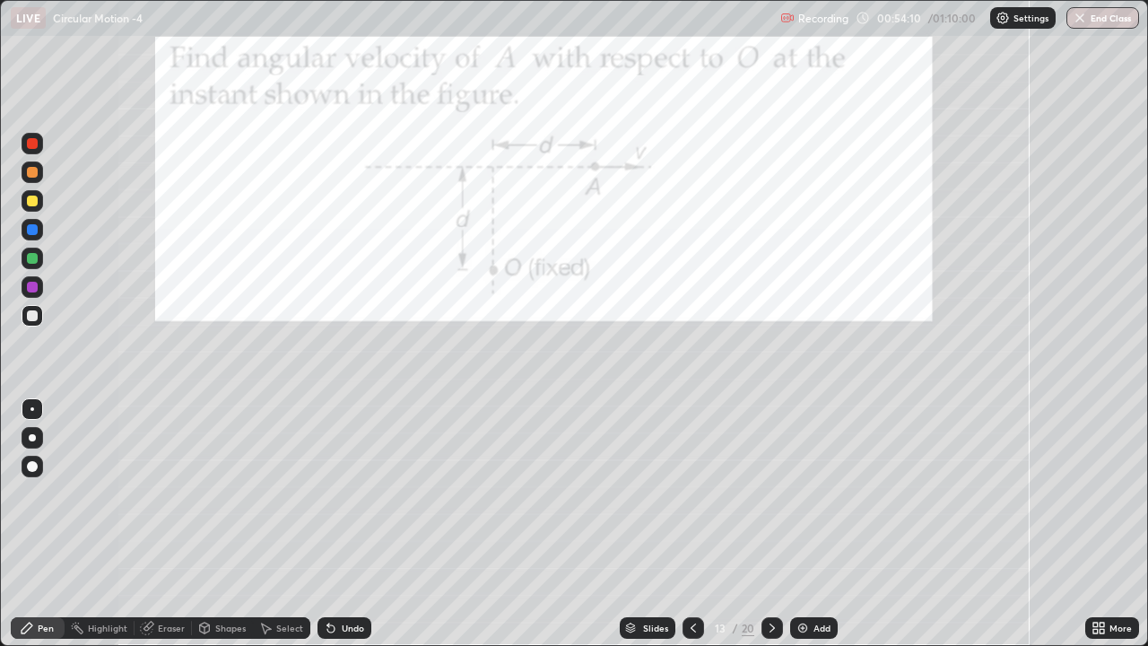
click at [32, 227] on div at bounding box center [32, 229] width 11 height 11
click at [31, 254] on div at bounding box center [32, 258] width 11 height 11
click at [223, 493] on div "Shapes" at bounding box center [230, 627] width 31 height 9
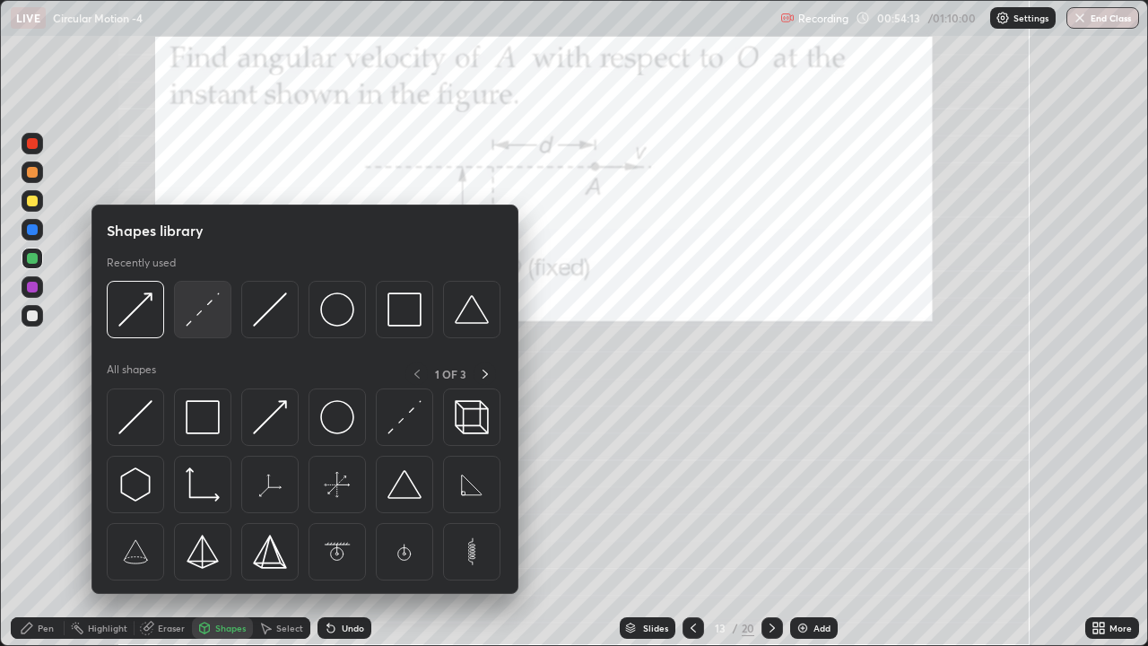
click at [205, 316] on img at bounding box center [203, 309] width 34 height 34
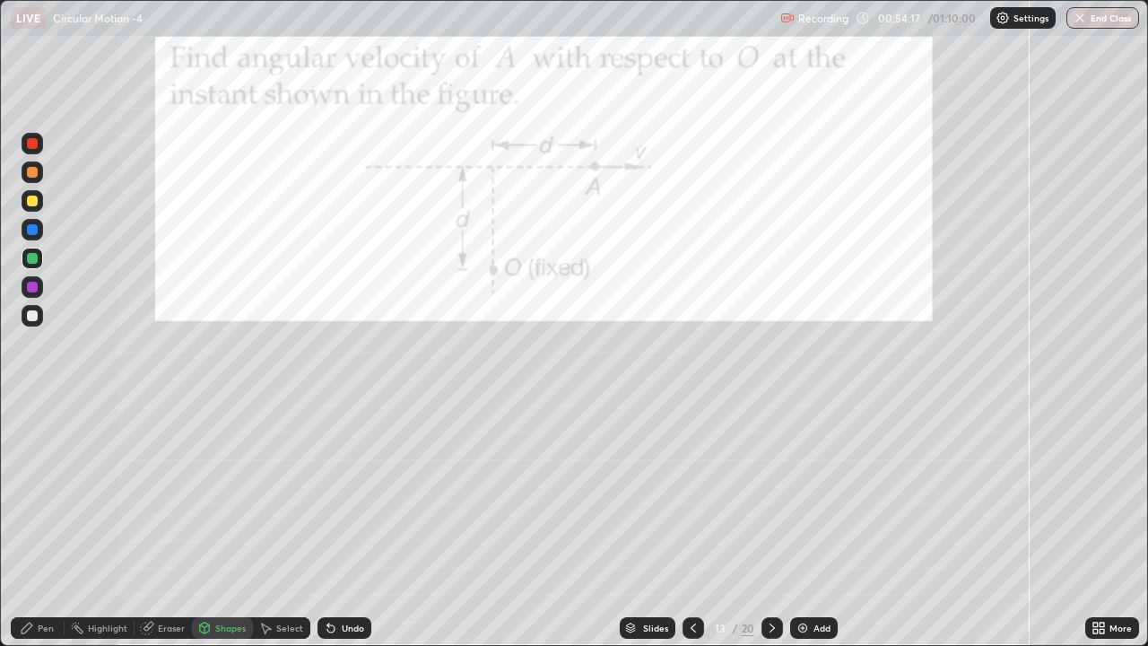
click at [24, 493] on icon at bounding box center [27, 628] width 11 height 11
click at [691, 493] on icon at bounding box center [693, 627] width 5 height 9
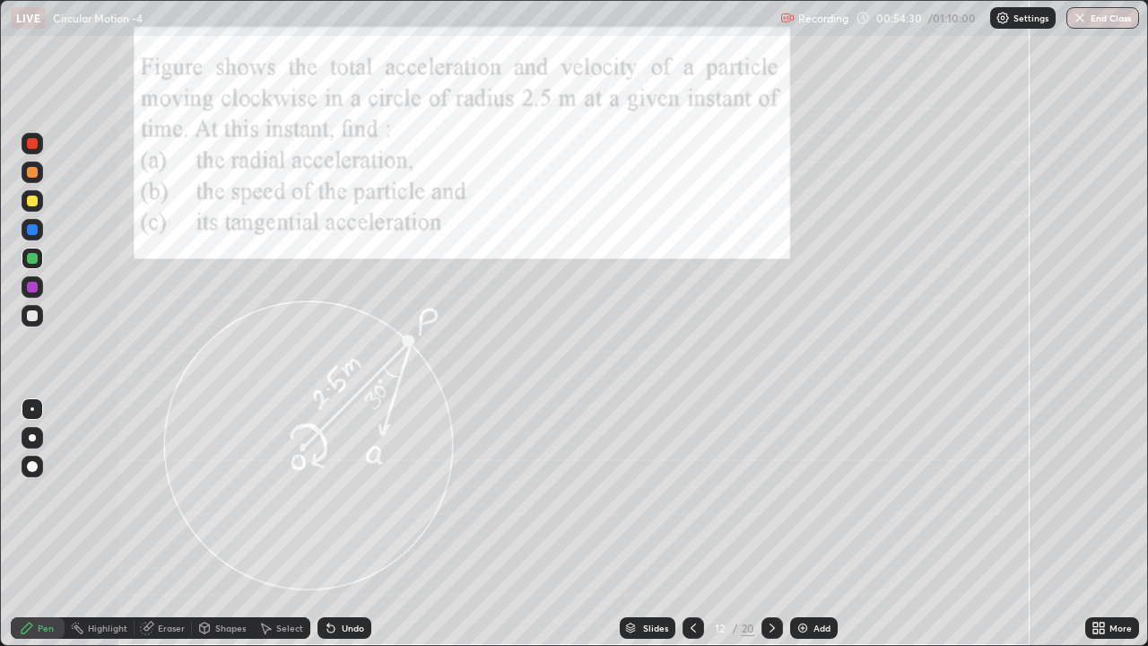
click at [693, 493] on icon at bounding box center [693, 628] width 14 height 14
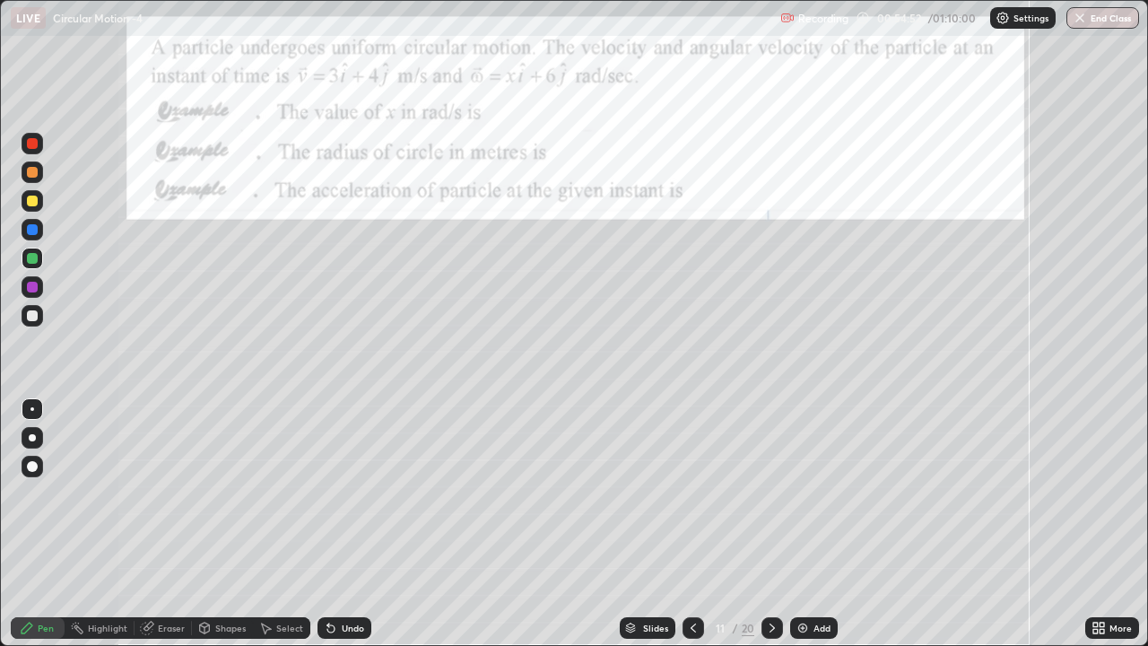
click at [779, 493] on div at bounding box center [773, 628] width 22 height 22
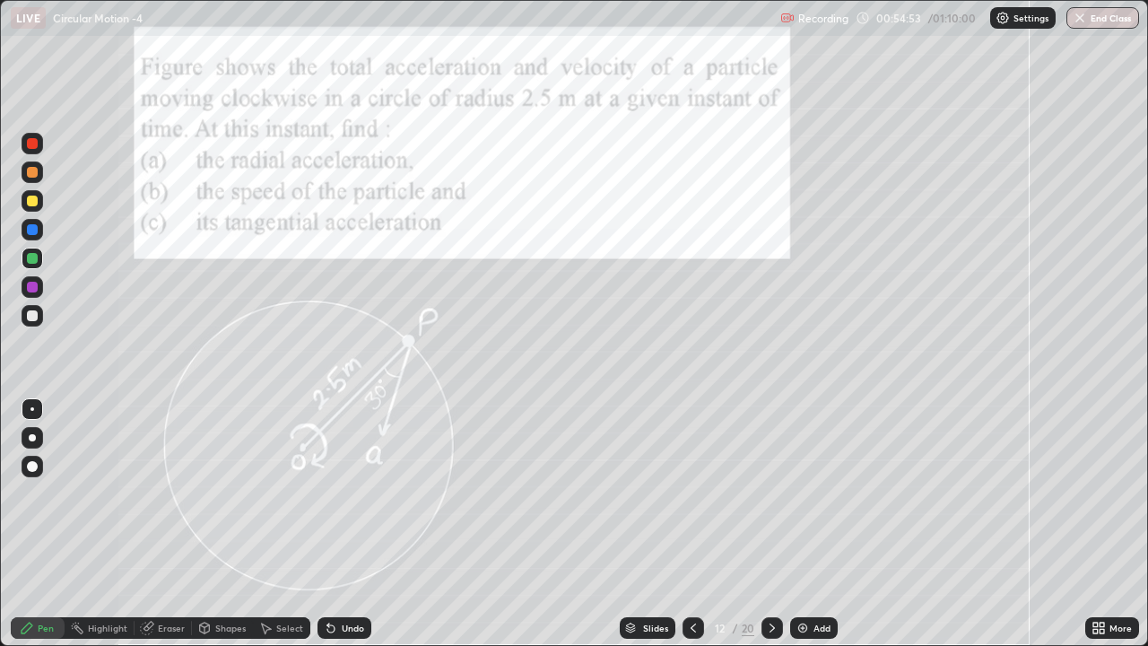
click at [770, 493] on icon at bounding box center [772, 627] width 5 height 9
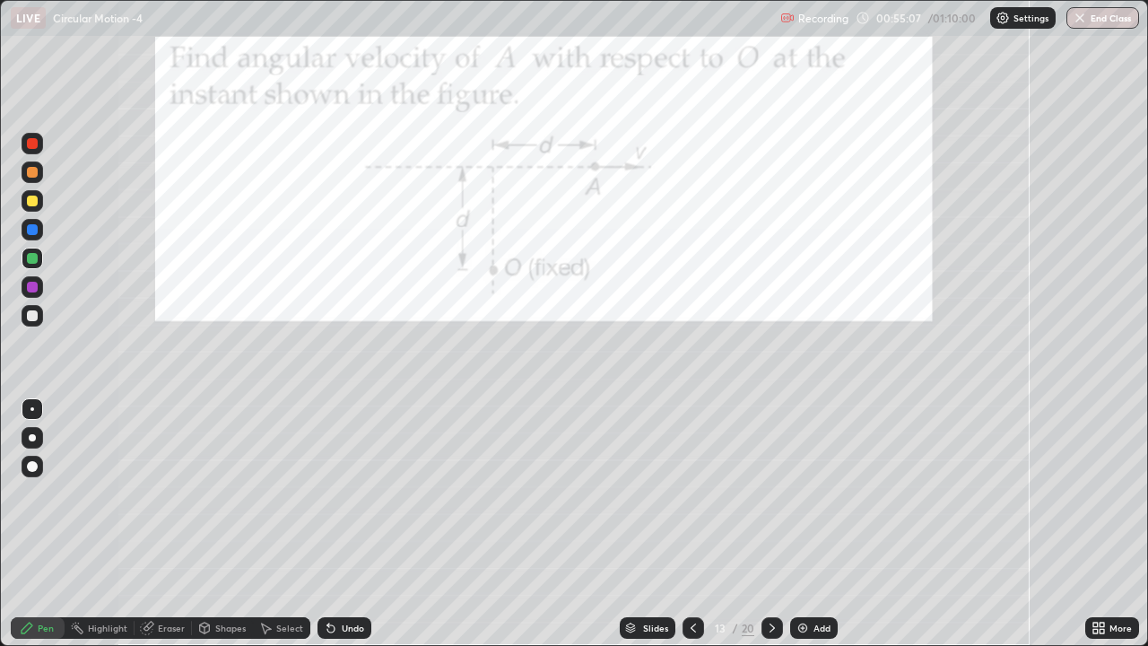
click at [32, 285] on div at bounding box center [32, 287] width 11 height 11
click at [227, 493] on div "Shapes" at bounding box center [222, 628] width 61 height 22
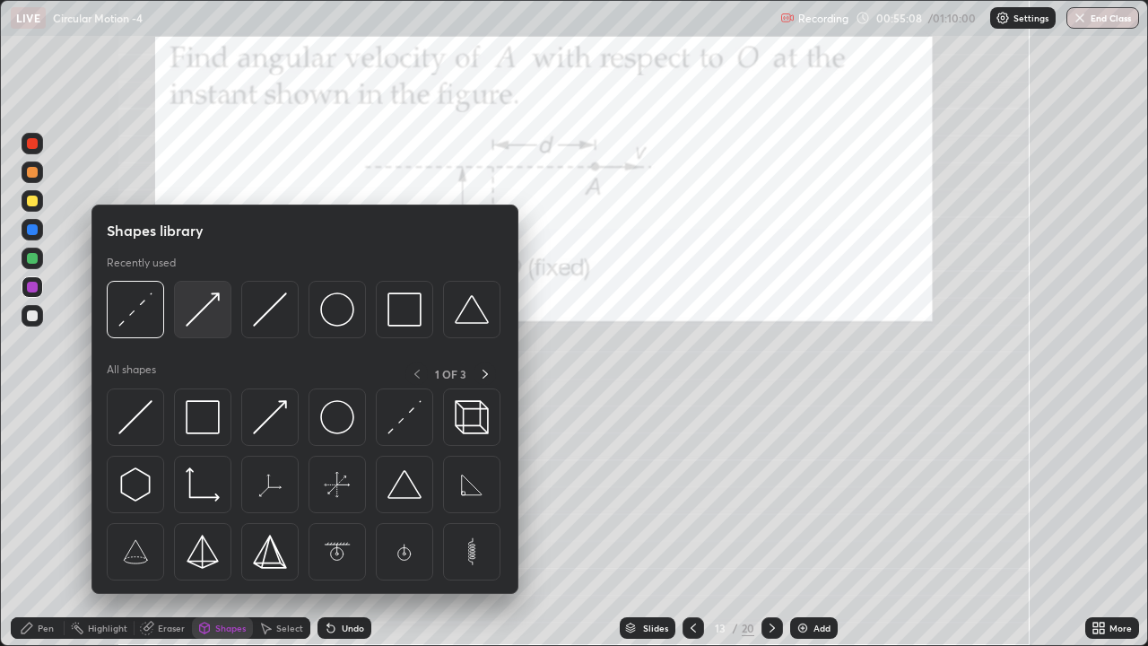
click at [196, 316] on img at bounding box center [203, 309] width 34 height 34
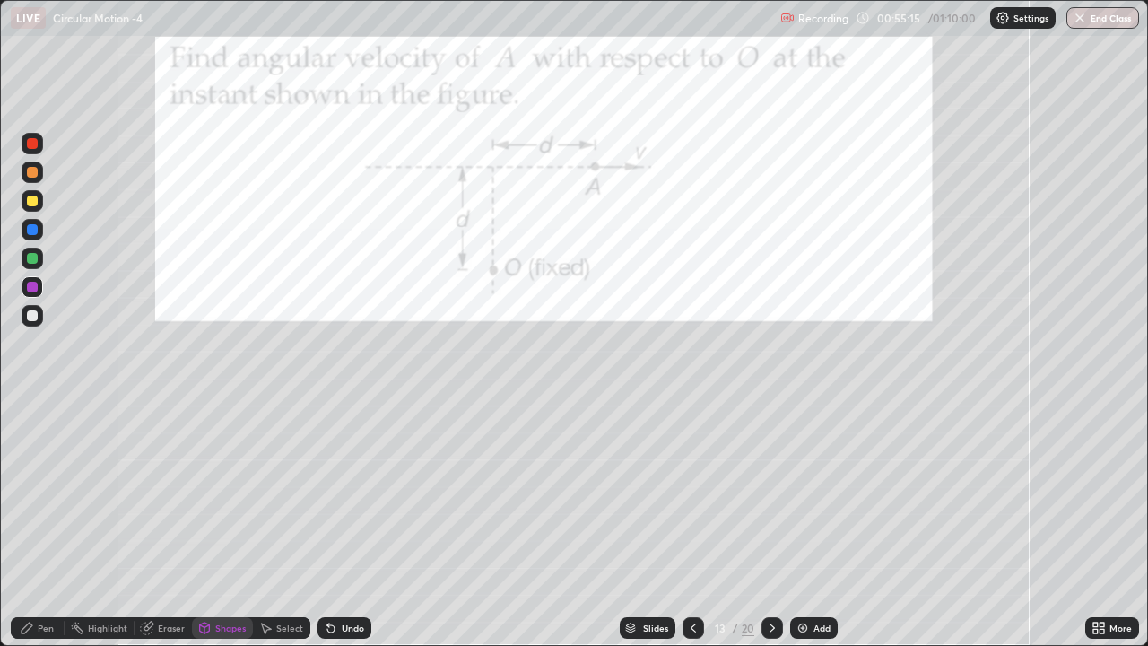
click at [41, 493] on div "Pen" at bounding box center [46, 627] width 16 height 9
click at [31, 200] on div at bounding box center [32, 201] width 11 height 11
click at [33, 230] on div at bounding box center [32, 229] width 11 height 11
click at [259, 493] on div "Select" at bounding box center [281, 628] width 57 height 22
click at [241, 493] on div "Shapes" at bounding box center [222, 628] width 61 height 22
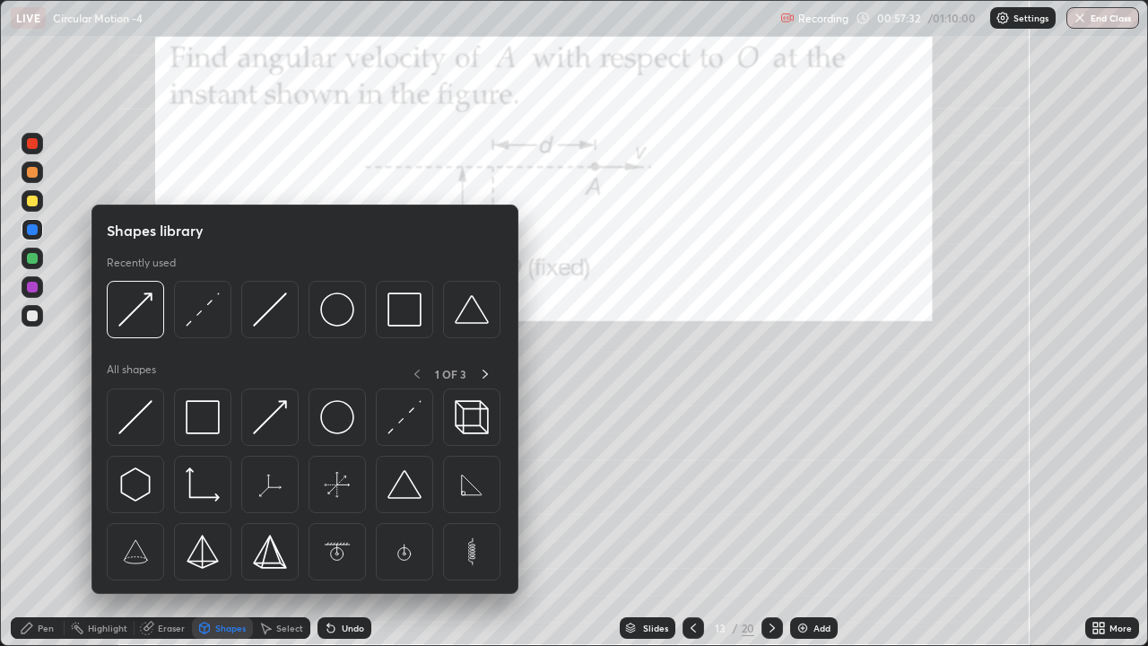
click at [45, 412] on div at bounding box center [32, 369] width 29 height 481
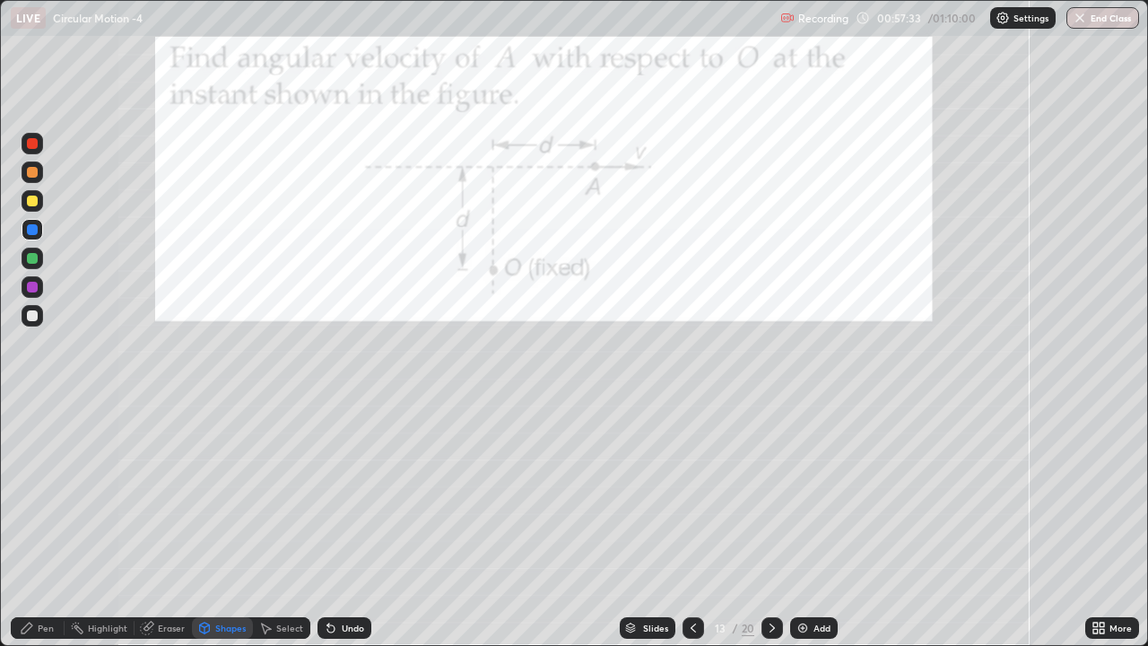
click at [39, 403] on div at bounding box center [32, 369] width 29 height 481
click at [771, 493] on icon at bounding box center [772, 628] width 14 height 14
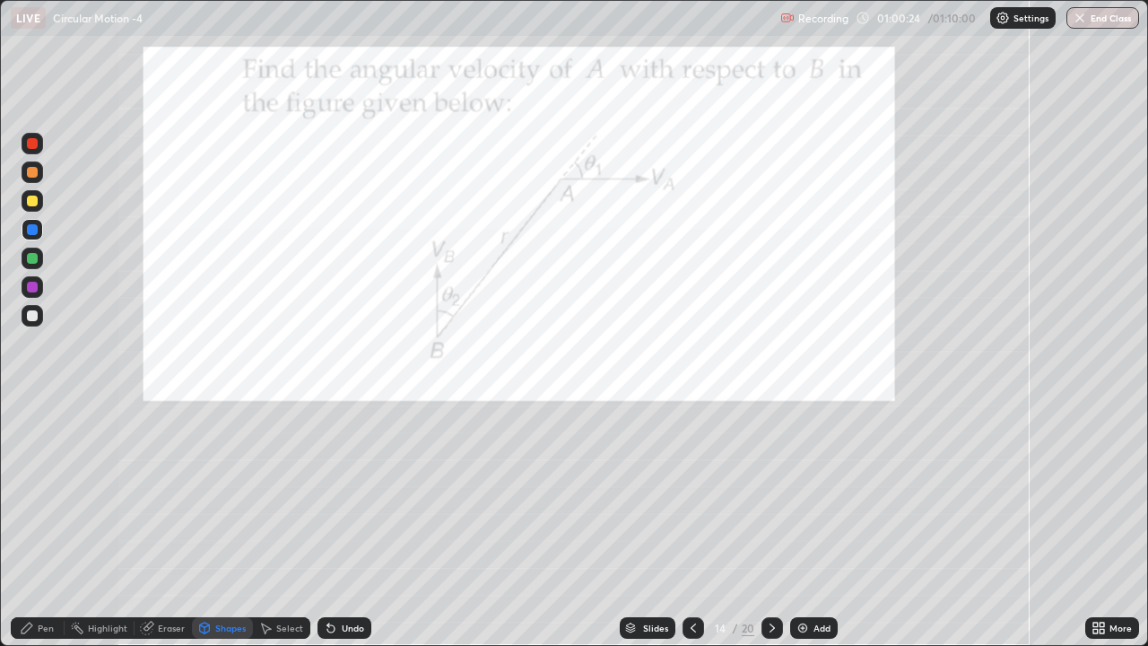
click at [692, 493] on icon at bounding box center [693, 628] width 14 height 14
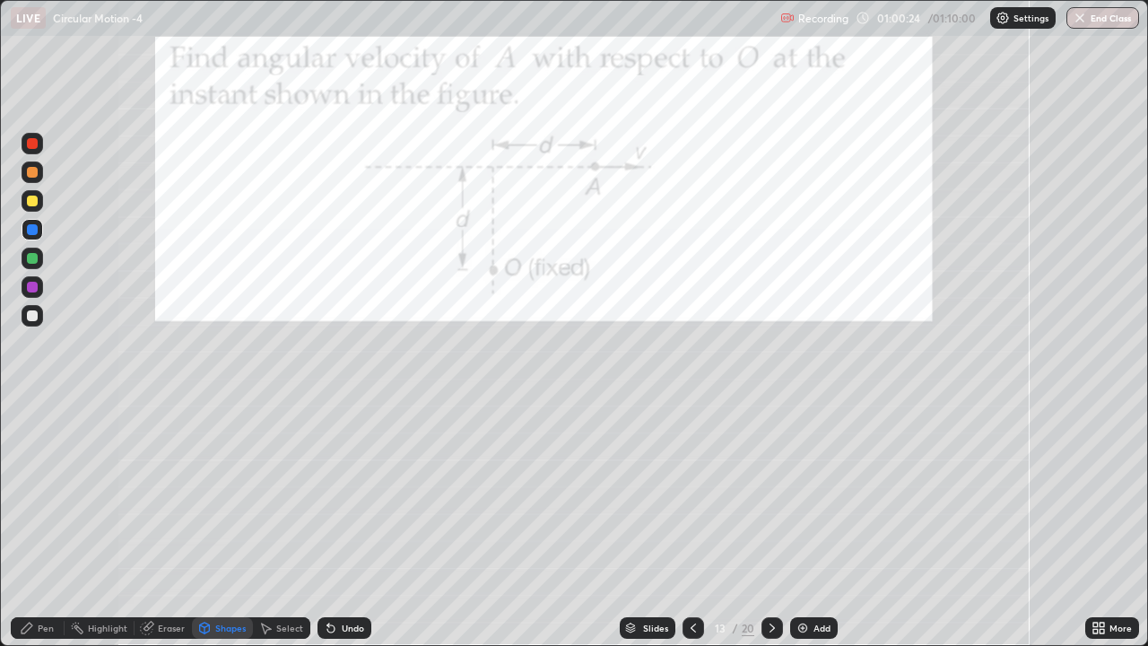
click at [693, 493] on icon at bounding box center [693, 628] width 14 height 14
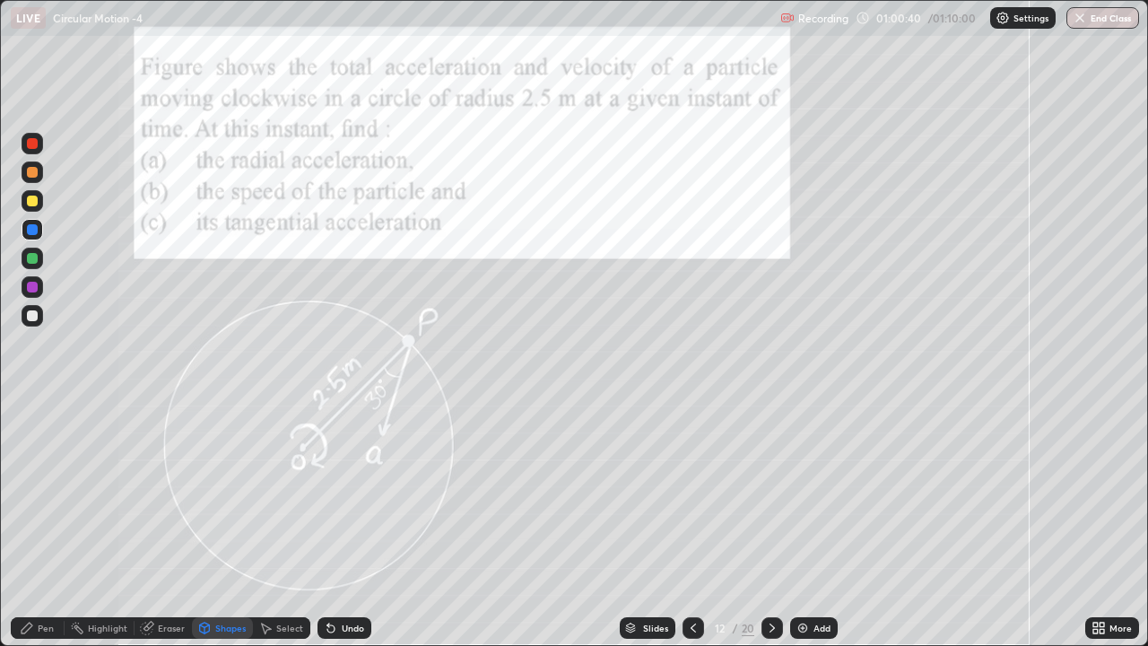
click at [774, 493] on icon at bounding box center [772, 628] width 14 height 14
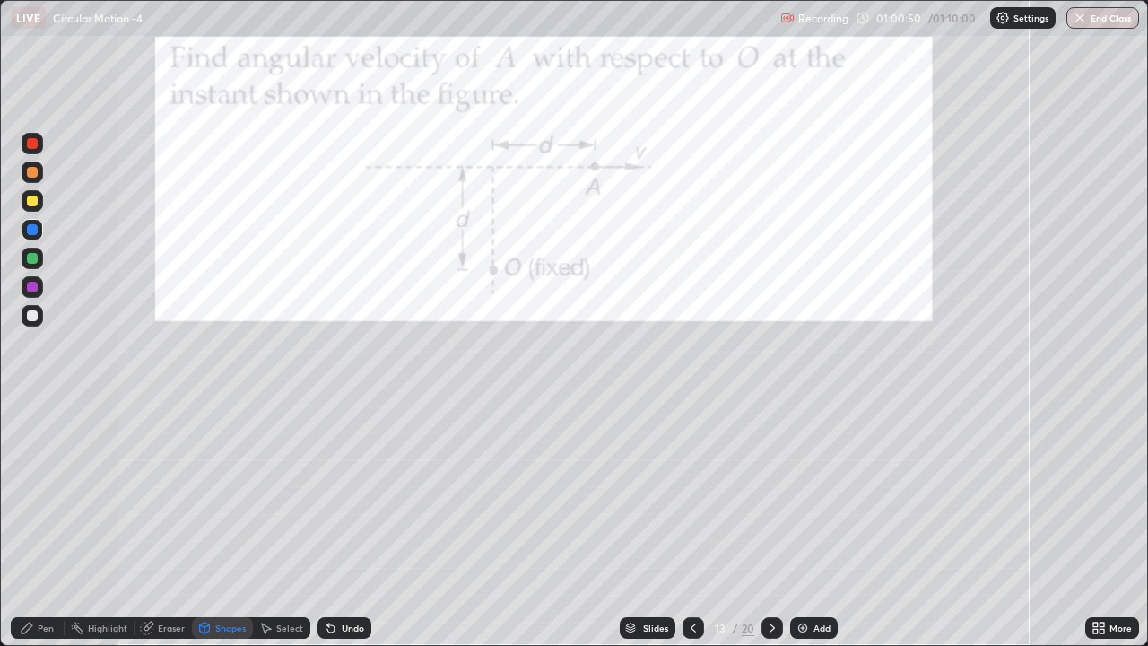
click at [772, 493] on icon at bounding box center [772, 628] width 14 height 14
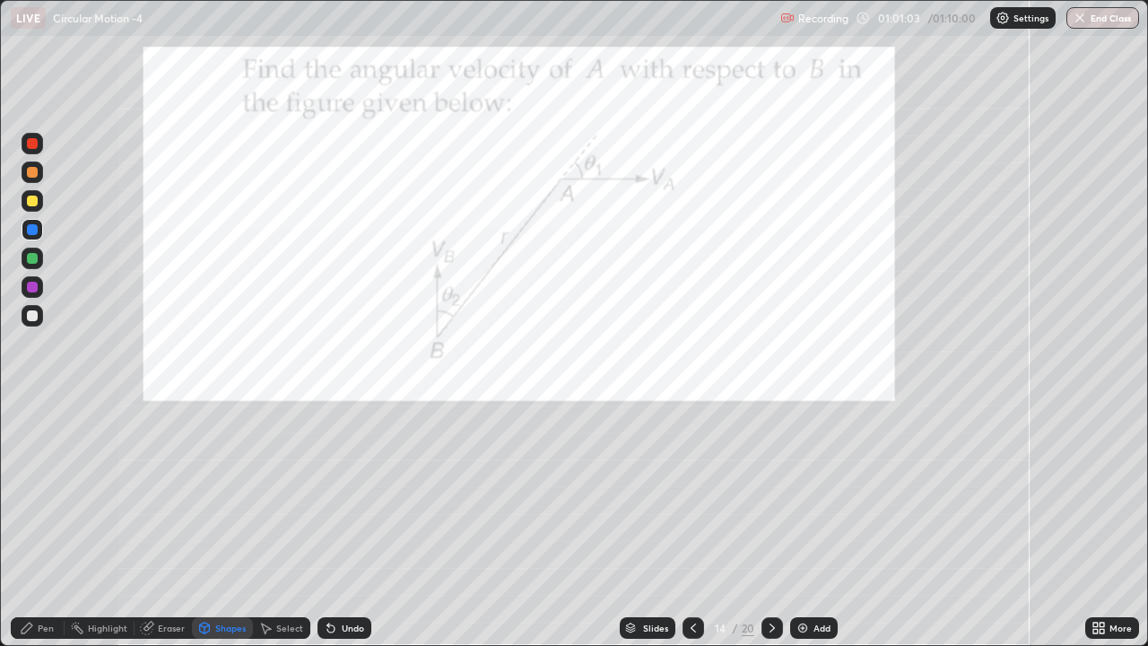
click at [34, 205] on div at bounding box center [32, 201] width 11 height 11
click at [32, 493] on icon at bounding box center [27, 628] width 14 height 14
click at [335, 493] on icon at bounding box center [331, 628] width 14 height 14
click at [31, 284] on div at bounding box center [32, 287] width 11 height 11
click at [342, 493] on div "Undo" at bounding box center [353, 627] width 22 height 9
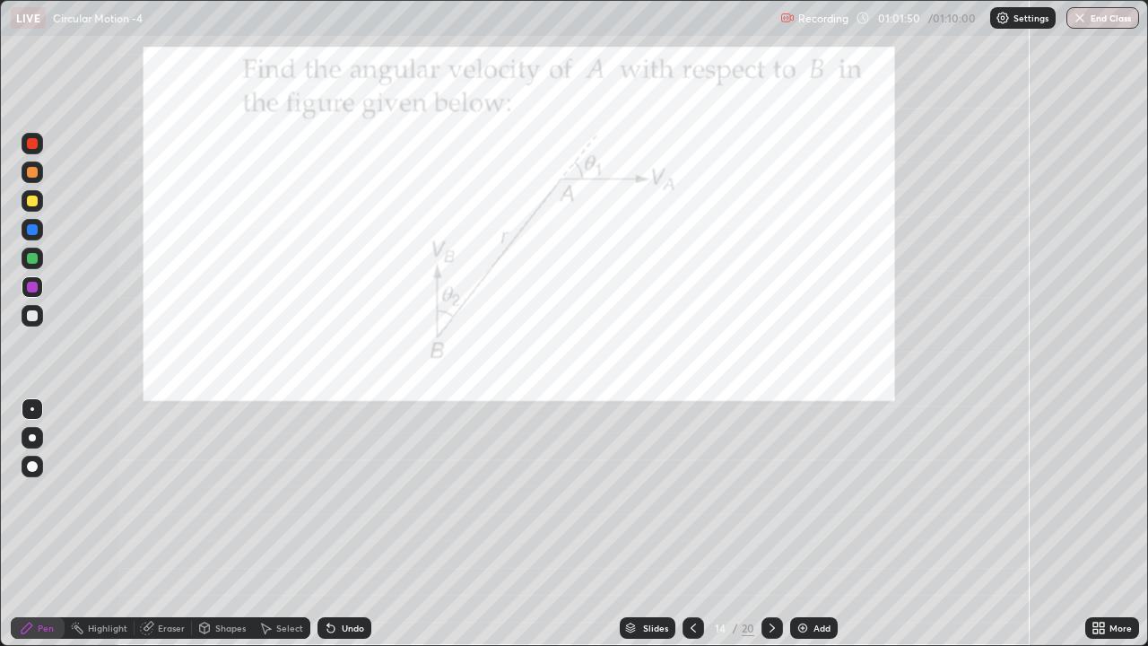
click at [215, 493] on div "Shapes" at bounding box center [230, 627] width 31 height 9
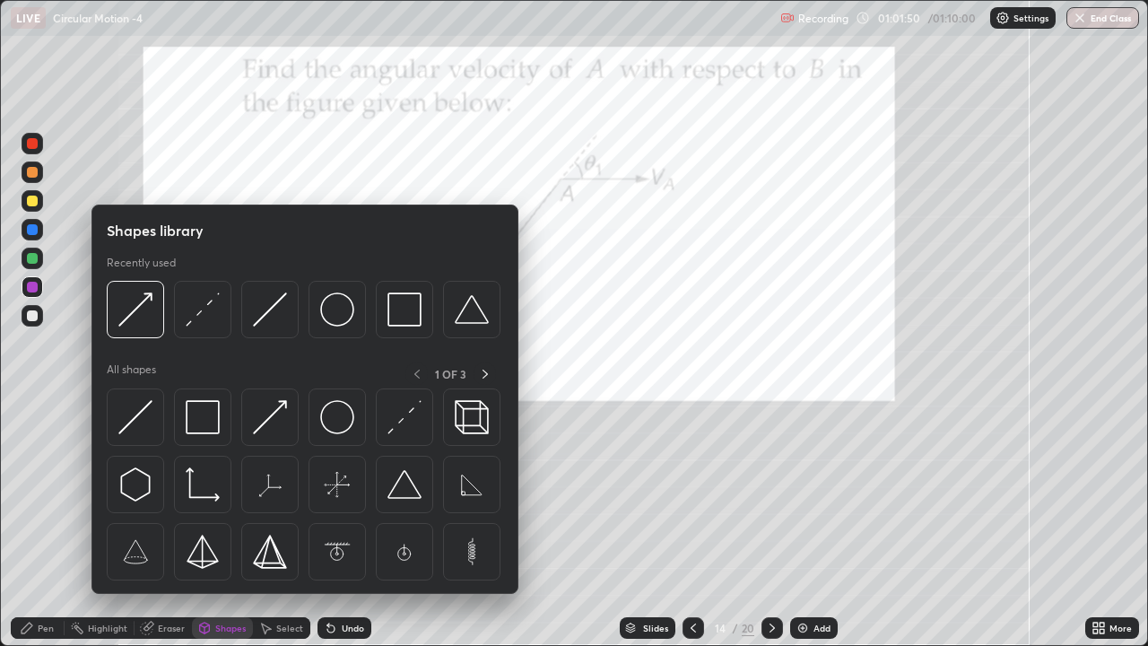
click at [266, 425] on img at bounding box center [270, 417] width 34 height 34
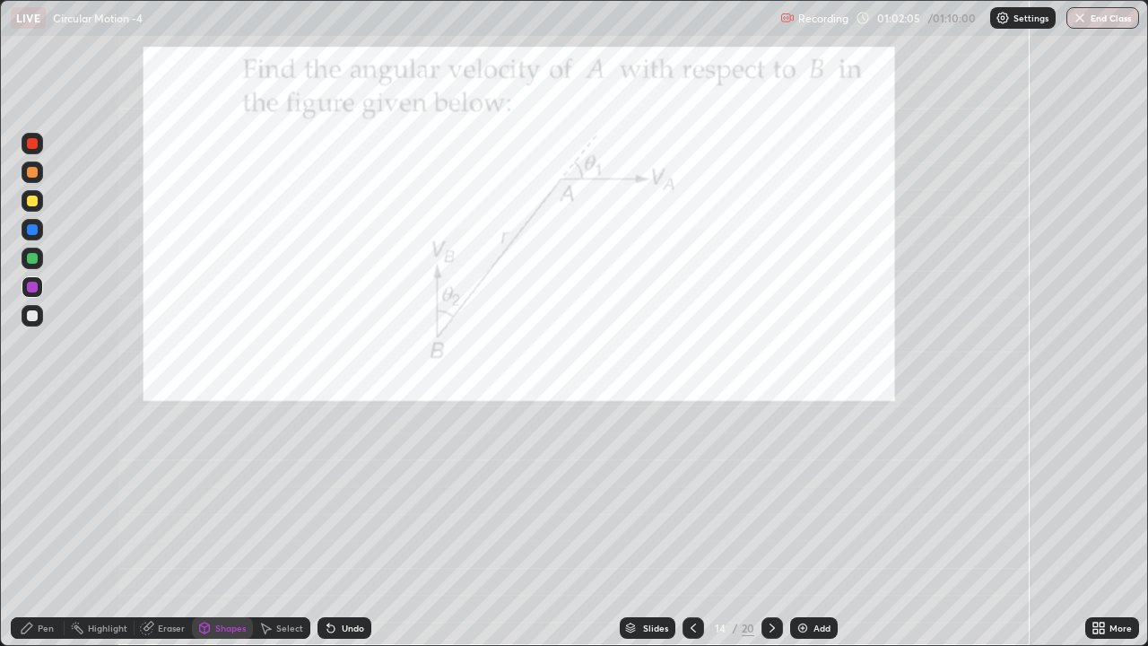
click at [47, 493] on div "Pen" at bounding box center [46, 627] width 16 height 9
click at [771, 493] on icon at bounding box center [772, 628] width 14 height 14
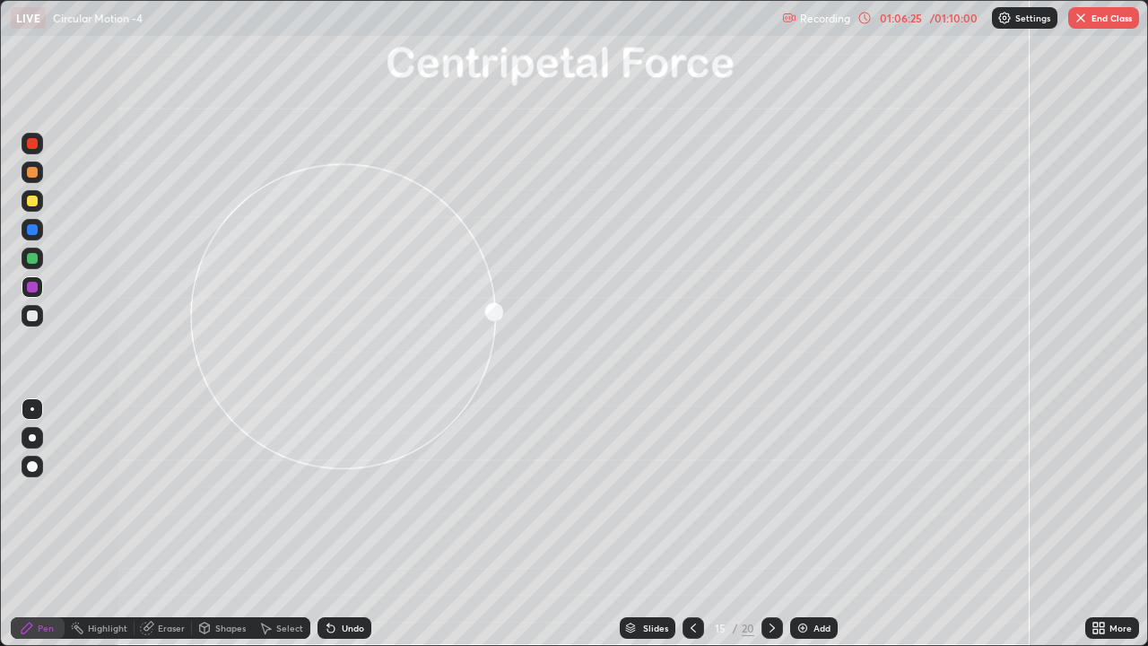
click at [1120, 23] on button "End Class" at bounding box center [1103, 18] width 71 height 22
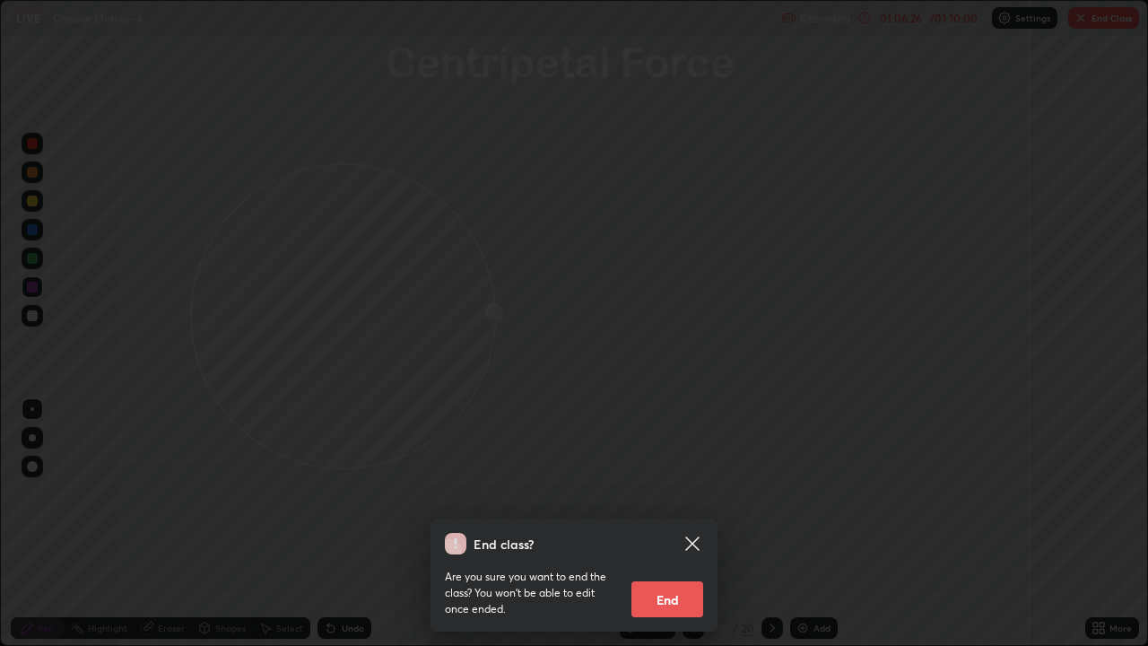
click at [671, 493] on button "End" at bounding box center [668, 599] width 72 height 36
